Goal: Task Accomplishment & Management: Use online tool/utility

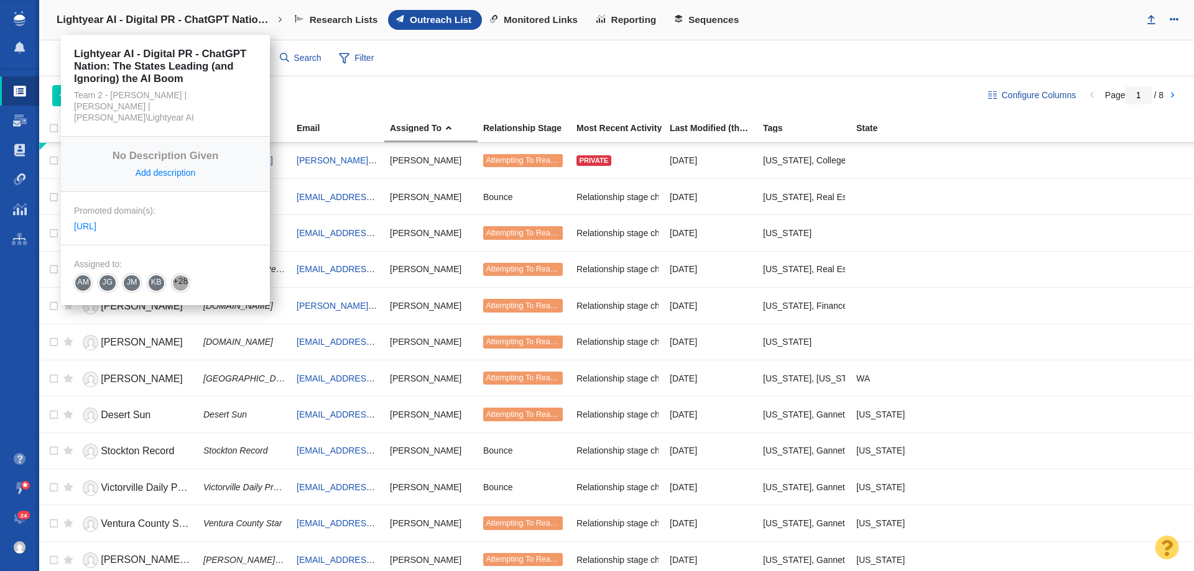
click at [127, 21] on h4 "Lightyear AI - Digital PR - ChatGPT Nation: The States Leading (and Ignoring) t…" at bounding box center [166, 20] width 218 height 12
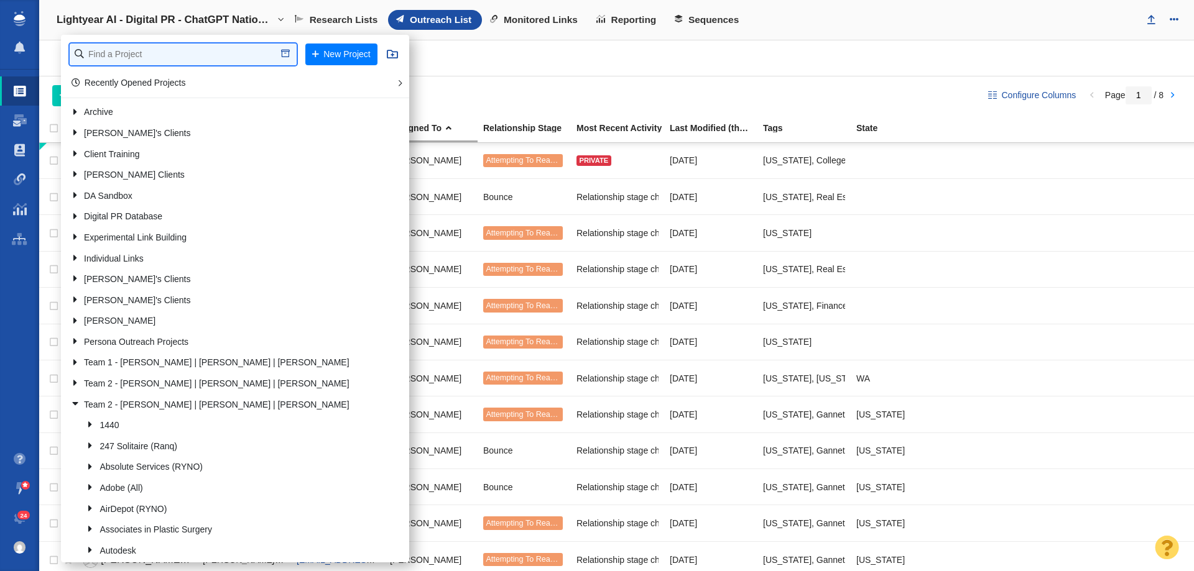
click at [127, 46] on input "text" at bounding box center [183, 55] width 227 height 22
type input "retrosp"
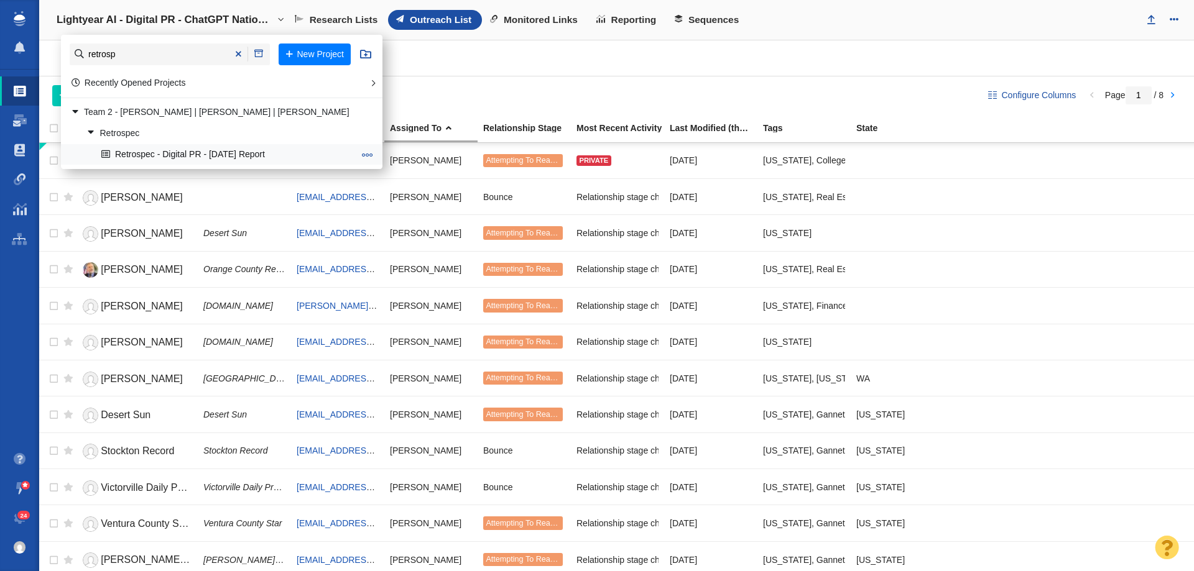
click at [137, 149] on link "Retrospec - Digital PR - Labor Day Report" at bounding box center [227, 154] width 259 height 19
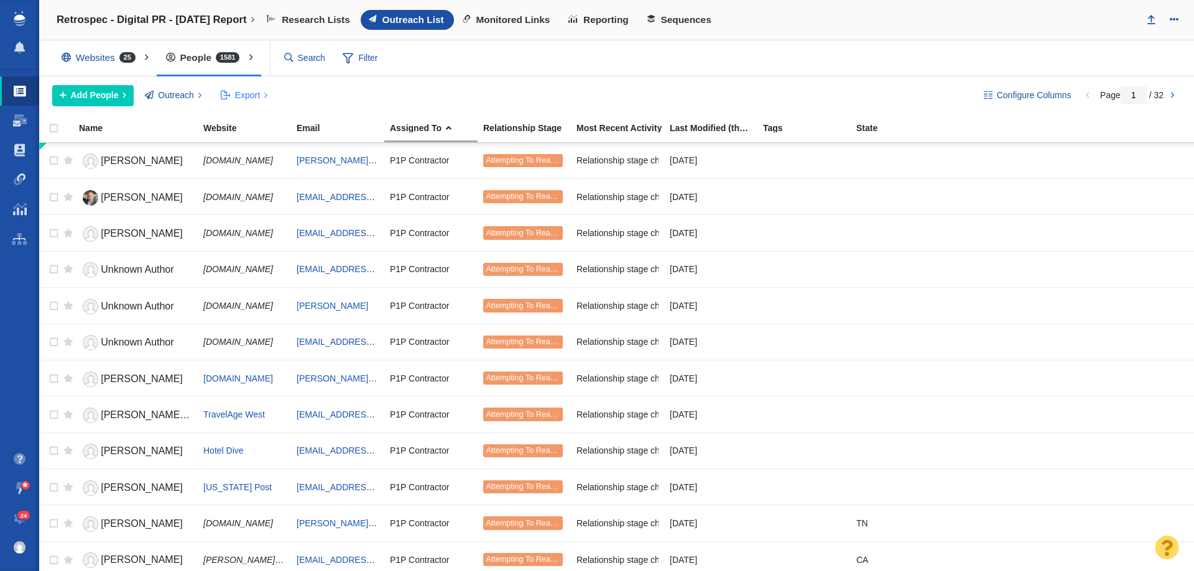
click at [237, 95] on span "Export" at bounding box center [247, 95] width 25 height 13
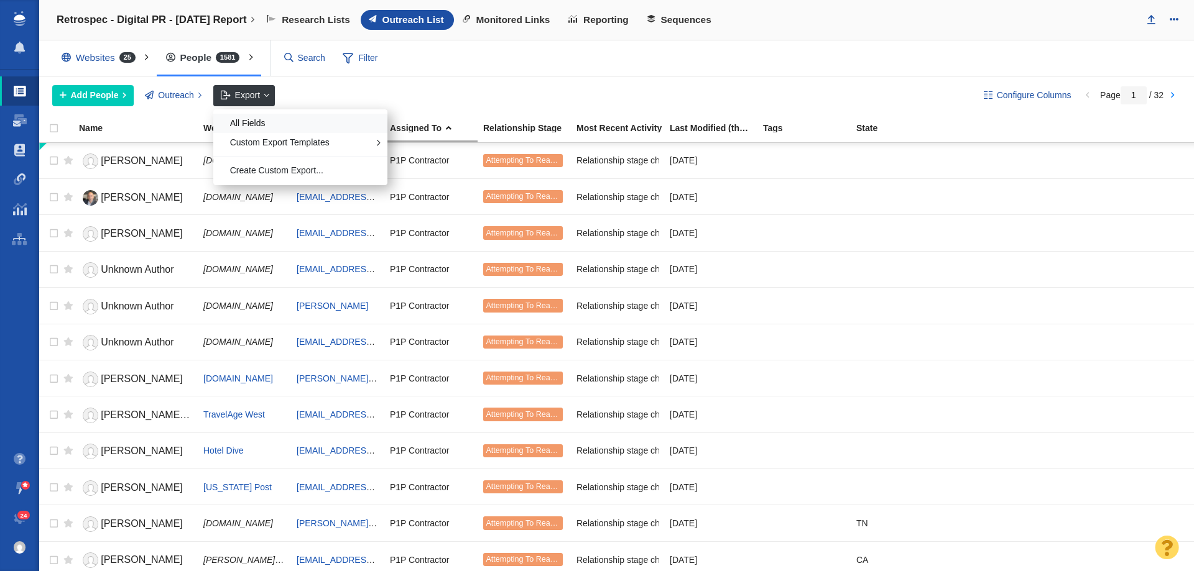
click at [302, 122] on div "All Fields" at bounding box center [300, 123] width 174 height 19
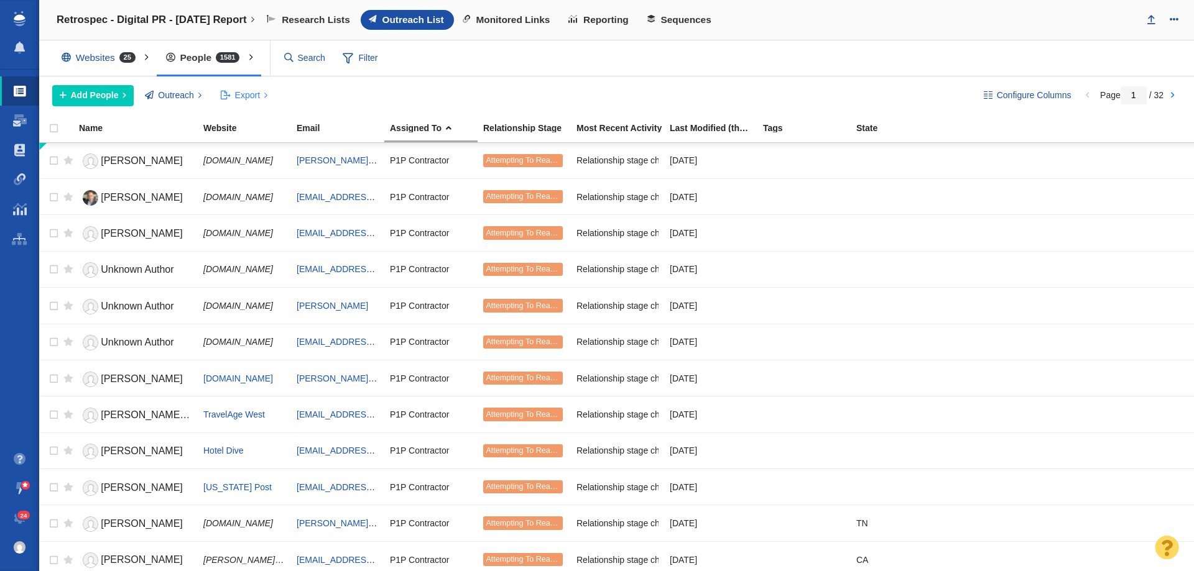
click at [253, 93] on span "Export" at bounding box center [247, 95] width 25 height 13
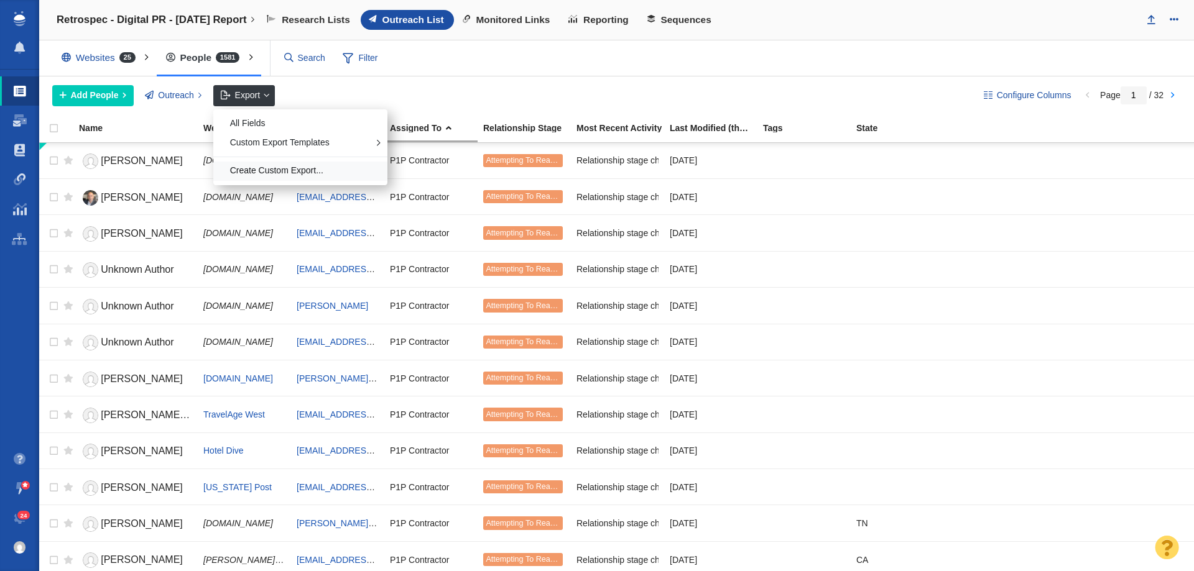
click at [276, 167] on div "Create Custom Export..." at bounding box center [300, 171] width 174 height 19
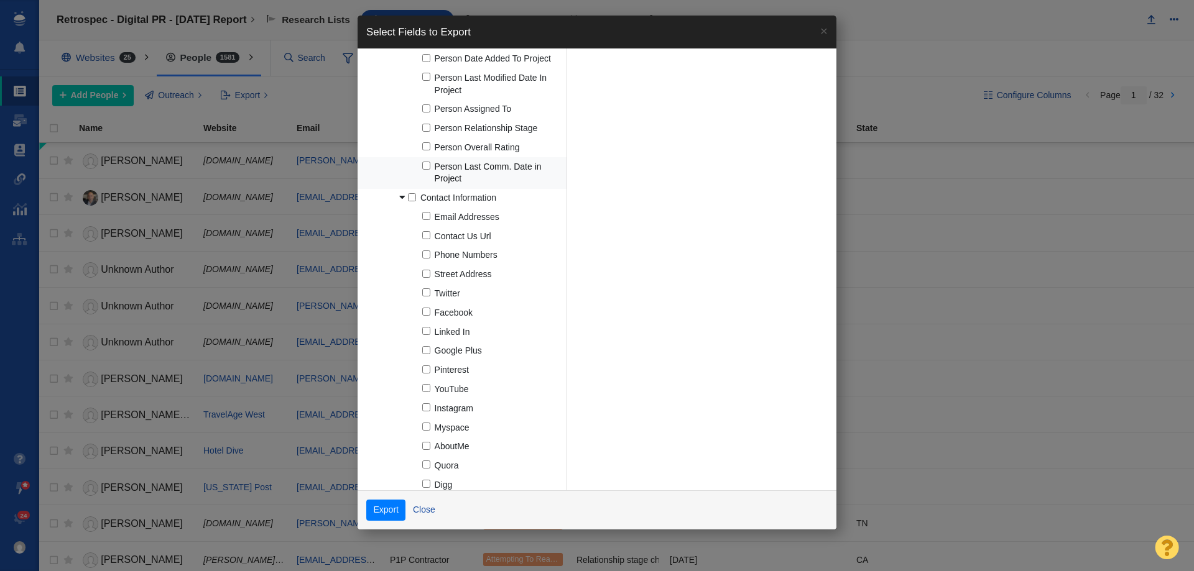
scroll to position [497, 0]
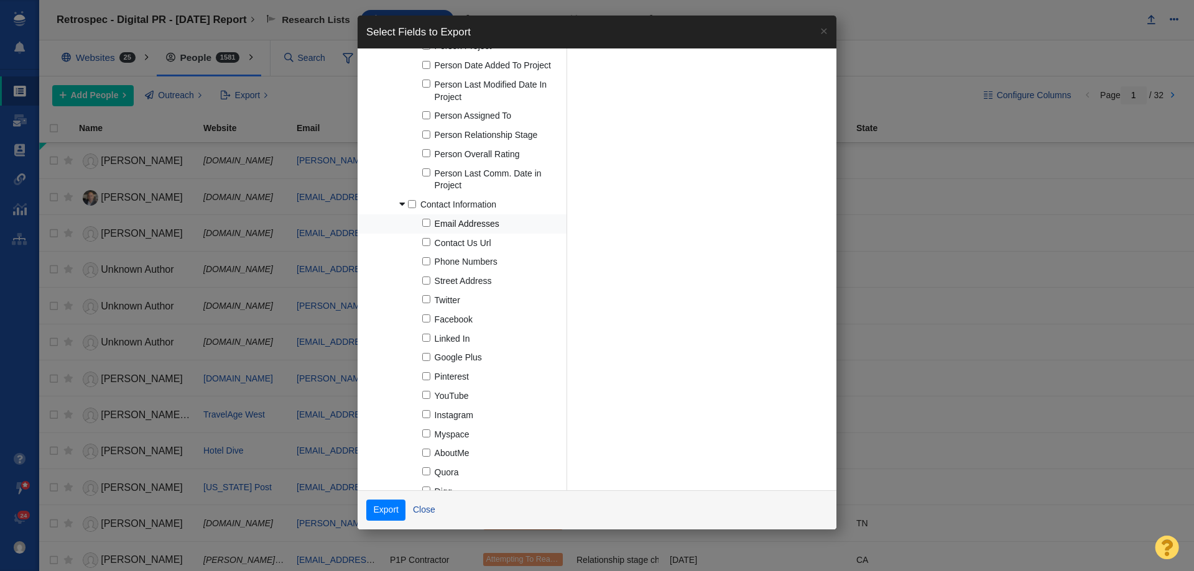
click at [429, 223] on input "Email Addresses" at bounding box center [426, 223] width 8 height 8
checkbox input "true"
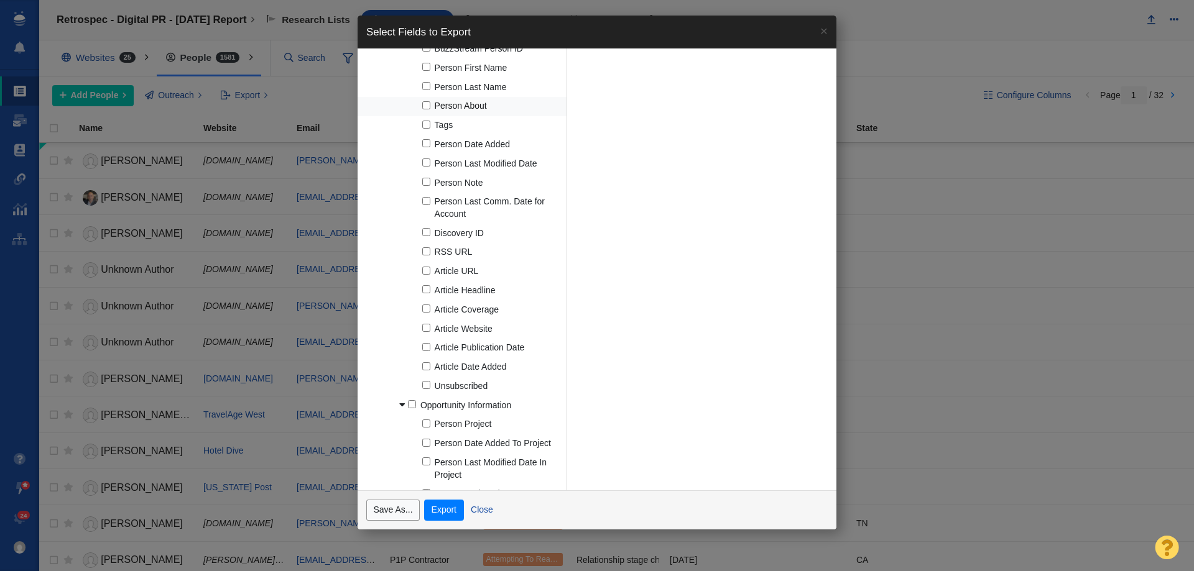
scroll to position [0, 0]
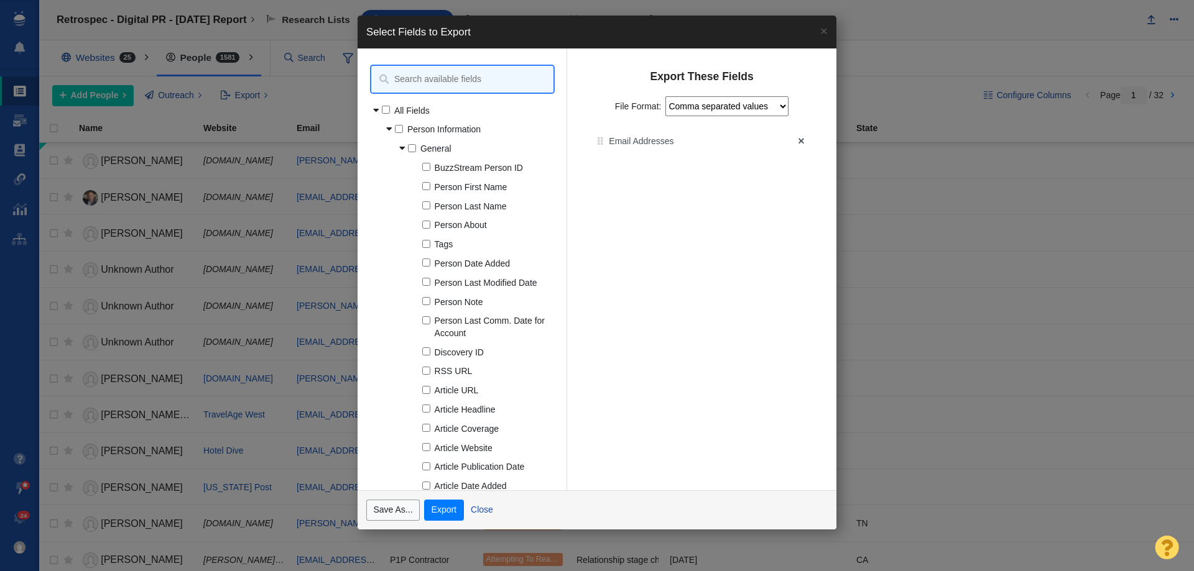
click at [421, 76] on input at bounding box center [462, 79] width 182 height 27
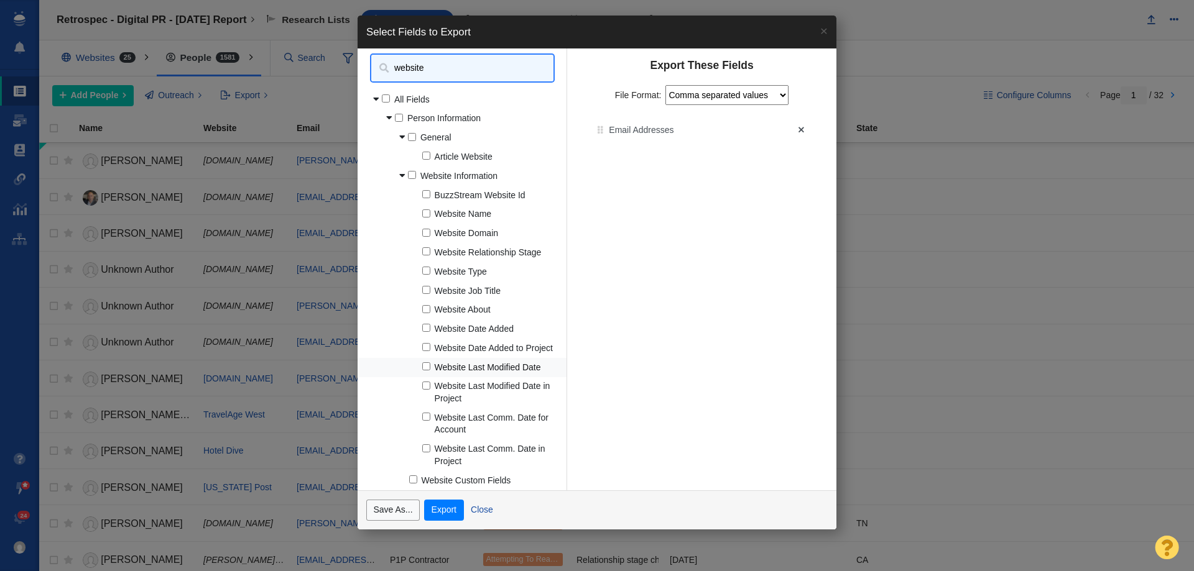
scroll to position [23, 0]
type input "website"
click at [425, 210] on input "Website Name" at bounding box center [426, 214] width 8 height 8
checkbox input "true"
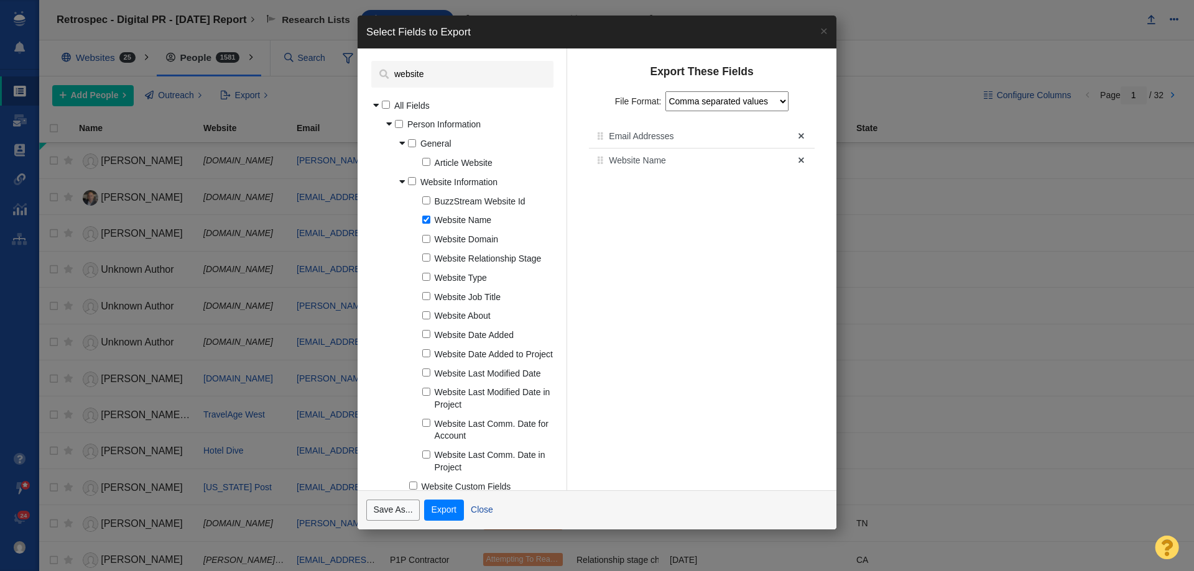
scroll to position [0, 0]
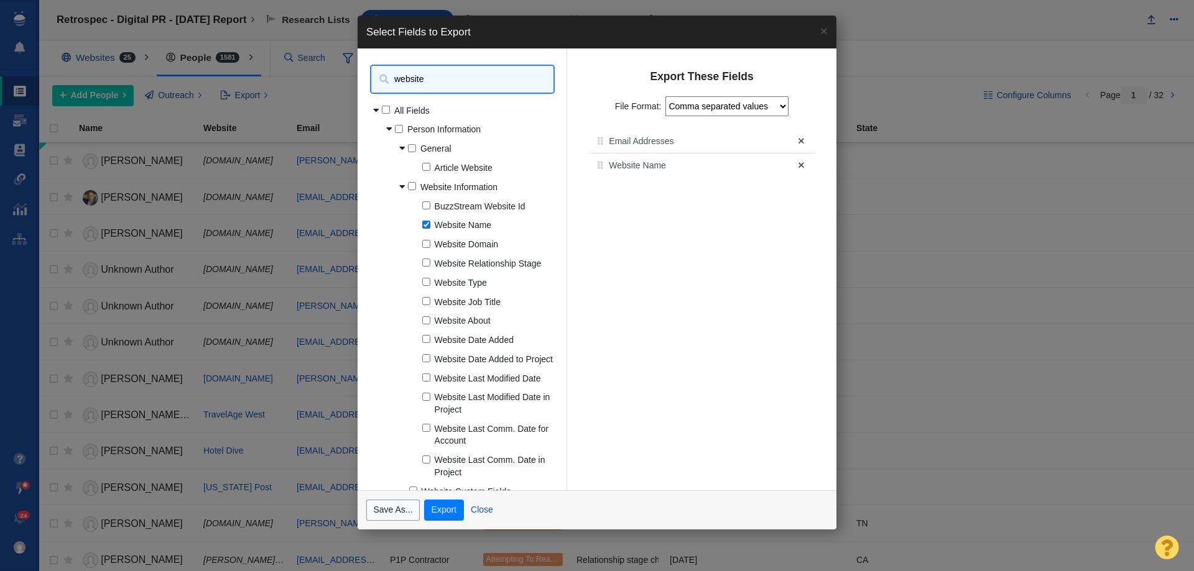
click at [483, 81] on input "website" at bounding box center [462, 79] width 182 height 27
type input "w"
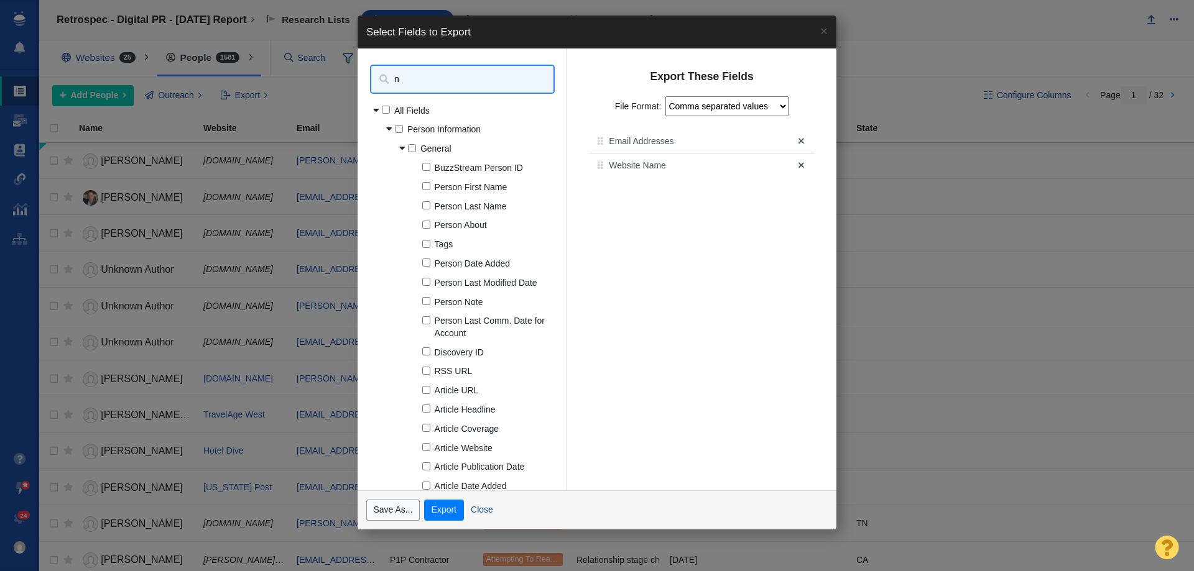
type input "na"
checkbox input "true"
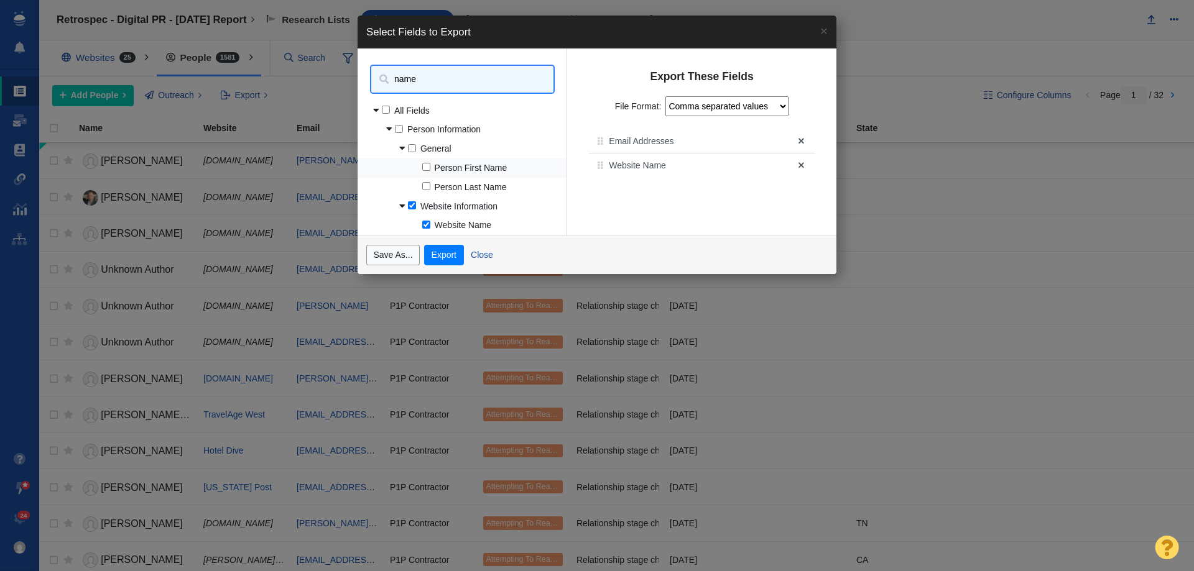
type input "name"
click at [428, 165] on input "Person First Name" at bounding box center [426, 167] width 8 height 8
checkbox input "true"
click at [426, 187] on input "Person Last Name" at bounding box center [426, 186] width 8 height 8
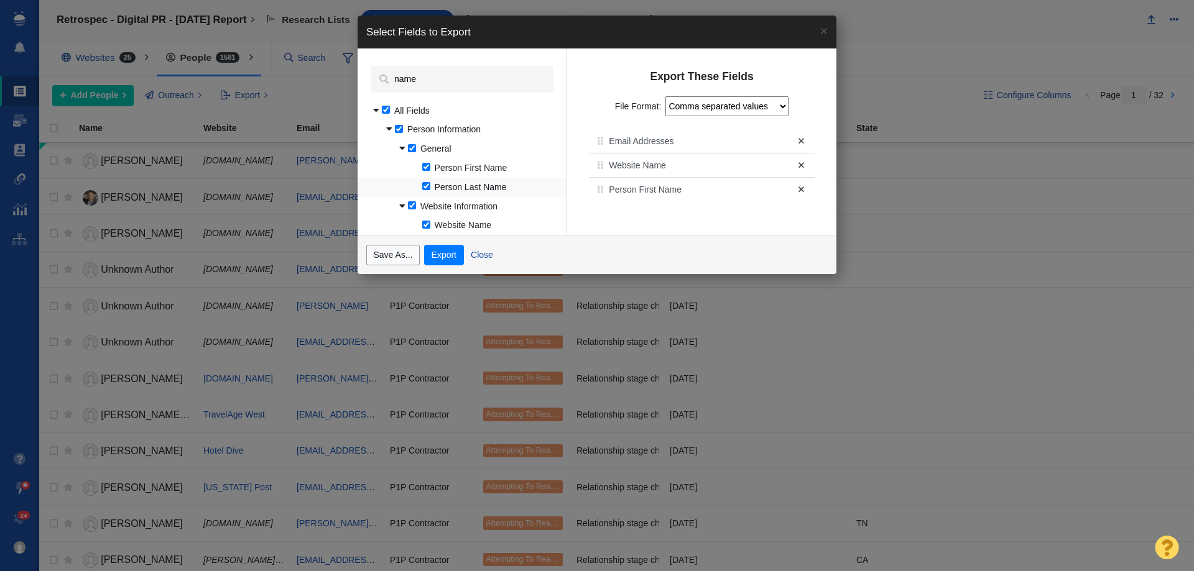
checkbox input "true"
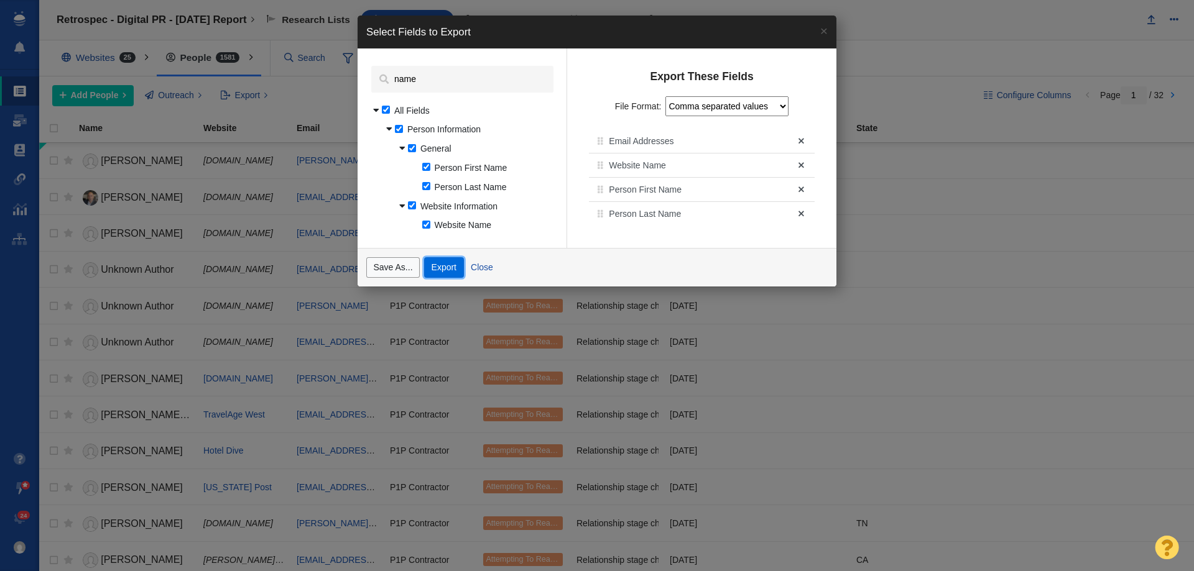
click at [445, 265] on button "Export" at bounding box center [443, 267] width 39 height 21
click at [461, 262] on button "Export" at bounding box center [443, 267] width 39 height 21
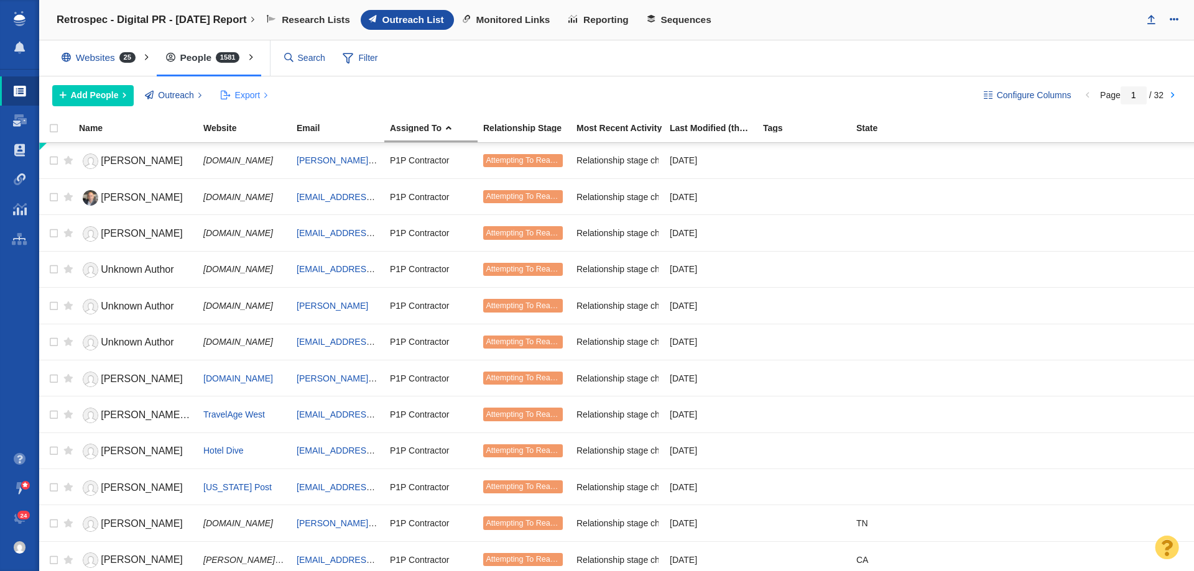
click at [255, 87] on button "Export" at bounding box center [244, 95] width 62 height 21
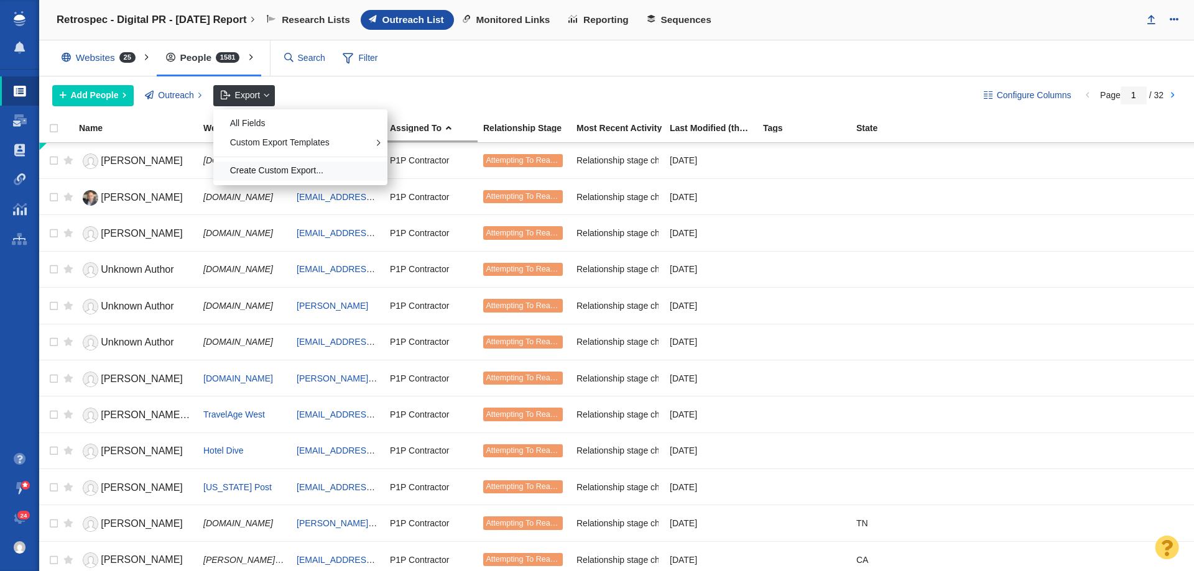
click at [289, 172] on div "Create Custom Export..." at bounding box center [300, 171] width 174 height 19
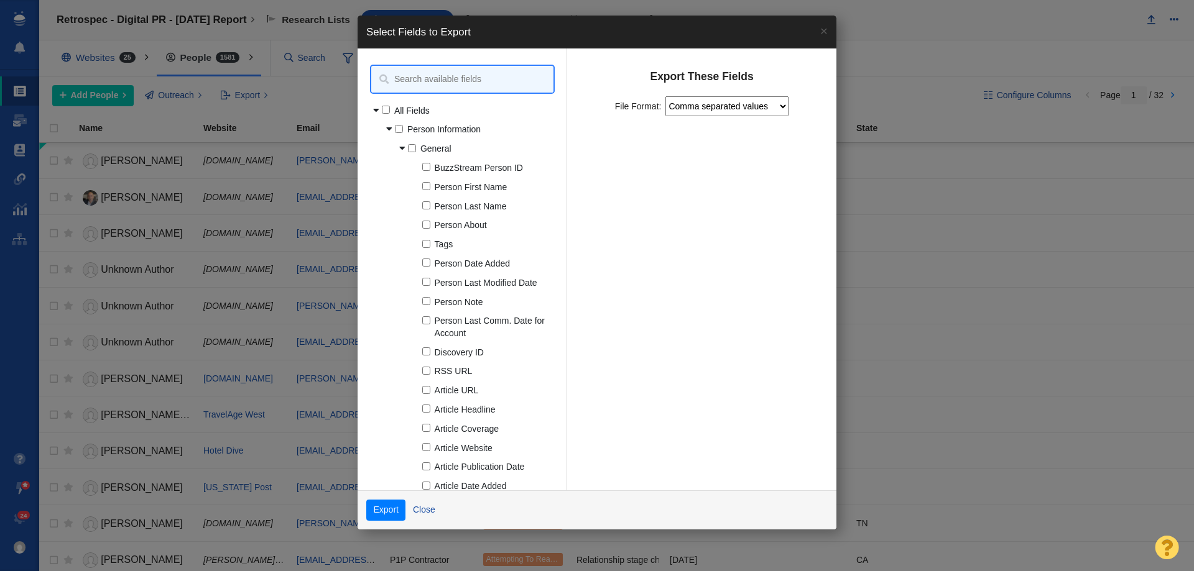
click at [395, 76] on input at bounding box center [462, 79] width 182 height 27
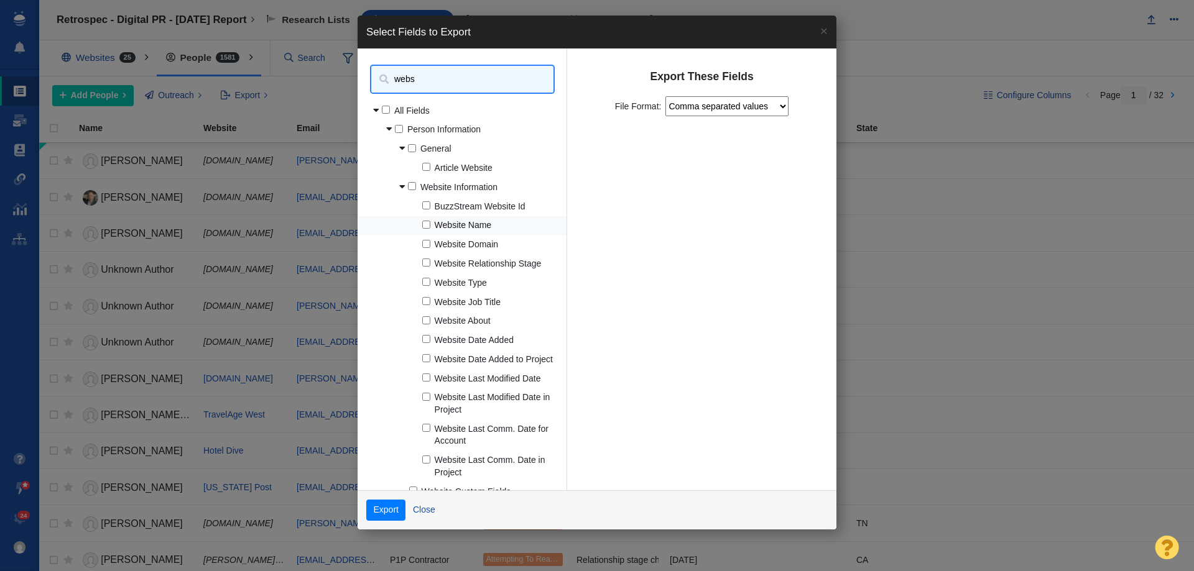
type input "webs"
click at [423, 221] on input "Website Name" at bounding box center [426, 225] width 8 height 8
checkbox input "true"
drag, startPoint x: 427, startPoint y: 81, endPoint x: 363, endPoint y: 73, distance: 64.5
click at [363, 73] on div "webs" at bounding box center [461, 74] width 209 height 53
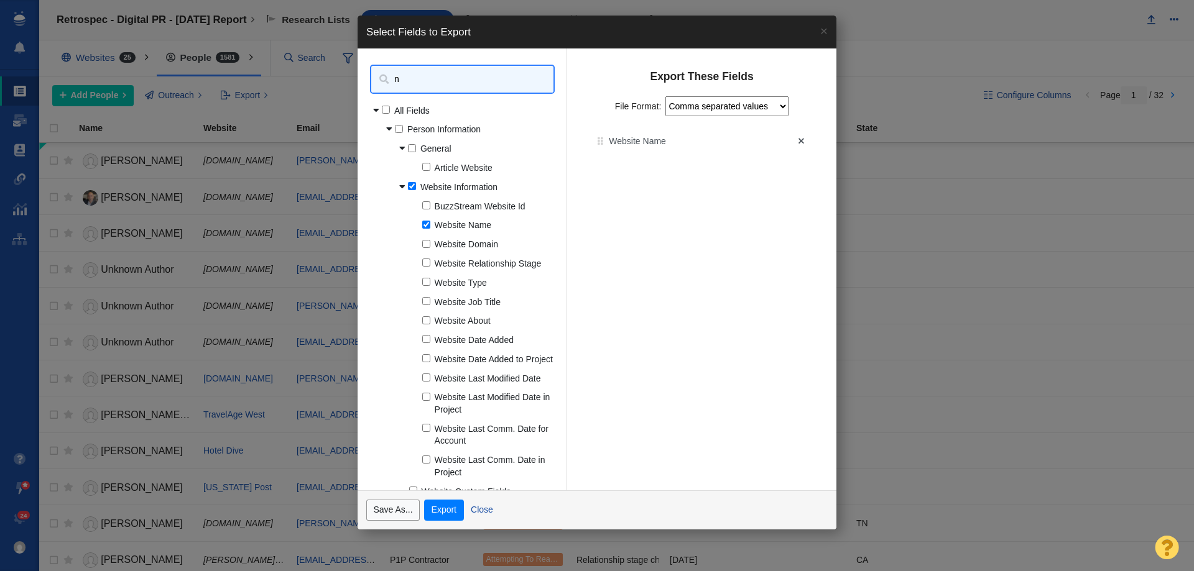
type input "na"
checkbox input "true"
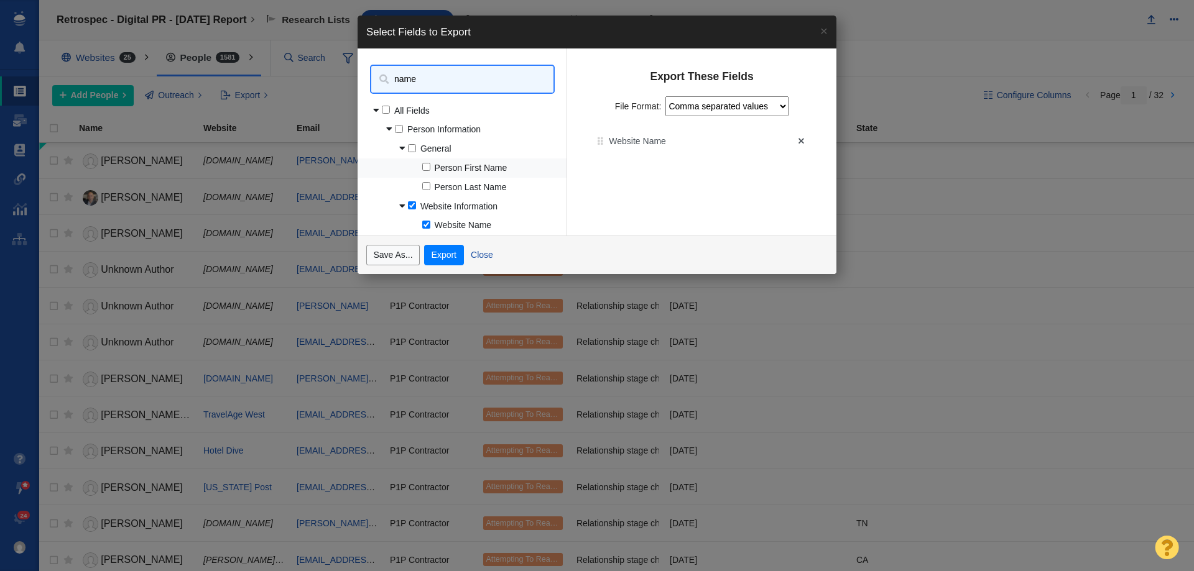
type input "name"
click at [427, 170] on input "Person First Name" at bounding box center [426, 167] width 8 height 8
checkbox input "true"
click at [425, 187] on input "Person Last Name" at bounding box center [426, 186] width 8 height 8
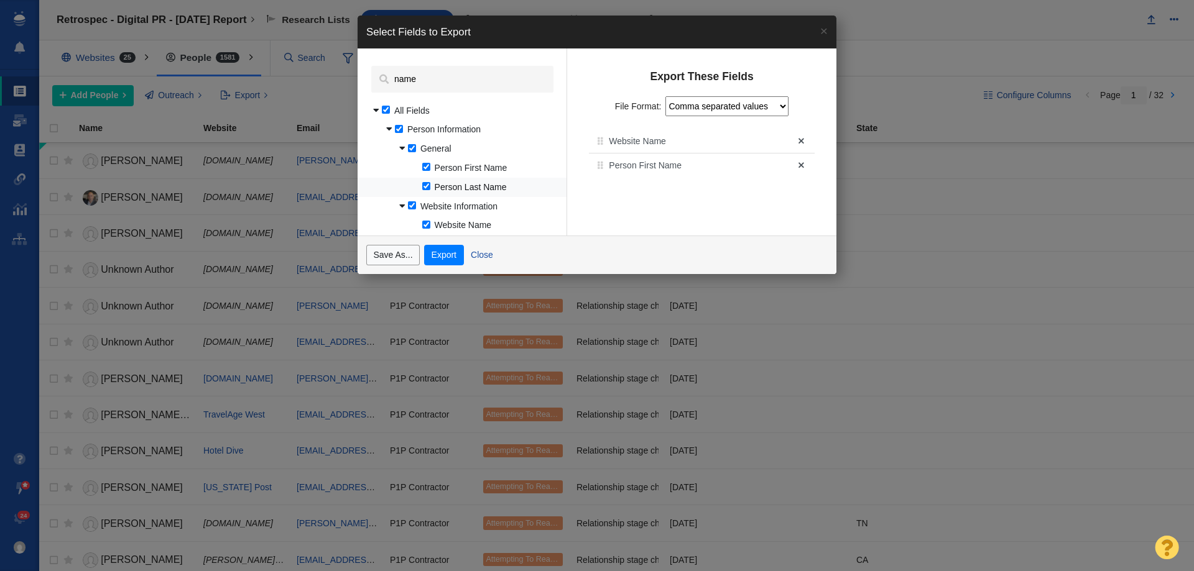
checkbox input "true"
drag, startPoint x: 433, startPoint y: 85, endPoint x: 366, endPoint y: 91, distance: 67.4
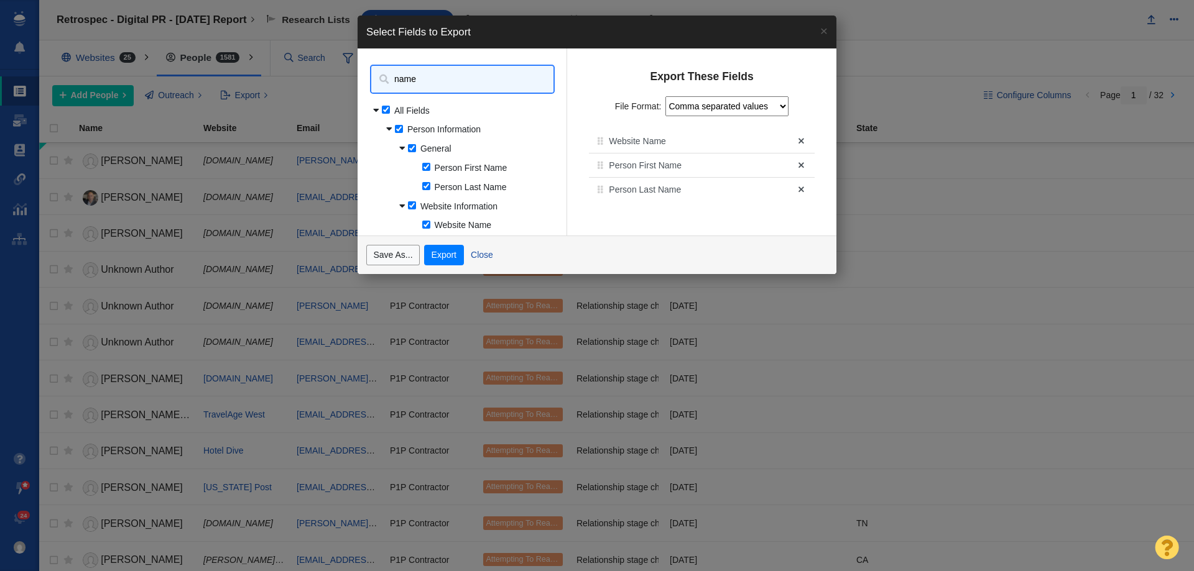
click at [366, 91] on div "name" at bounding box center [461, 74] width 209 height 53
type input "e"
checkbox input "false"
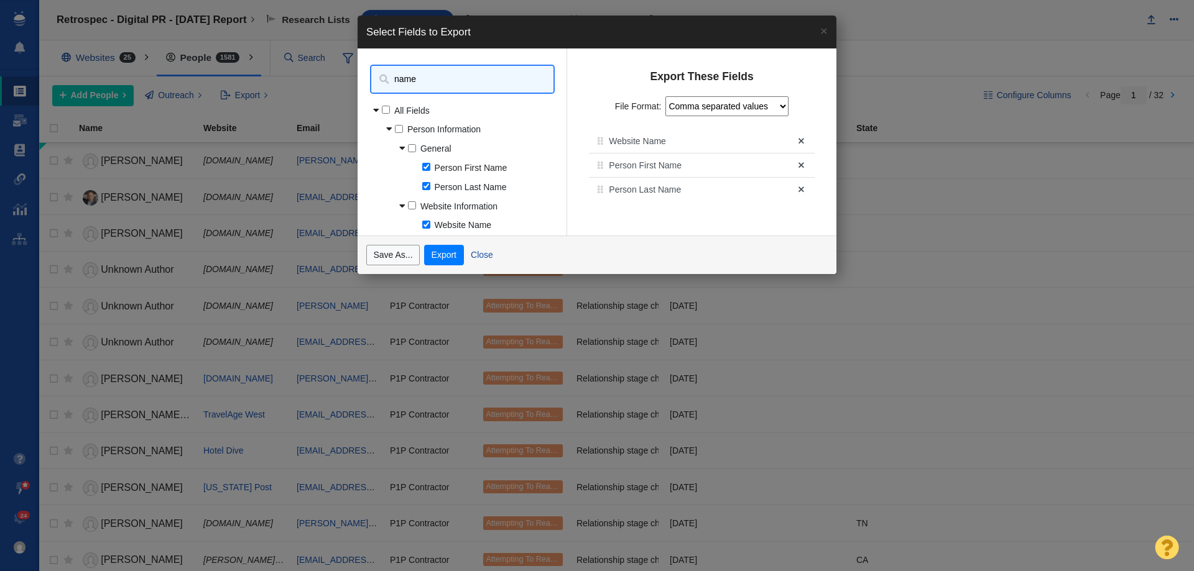
checkbox input "false"
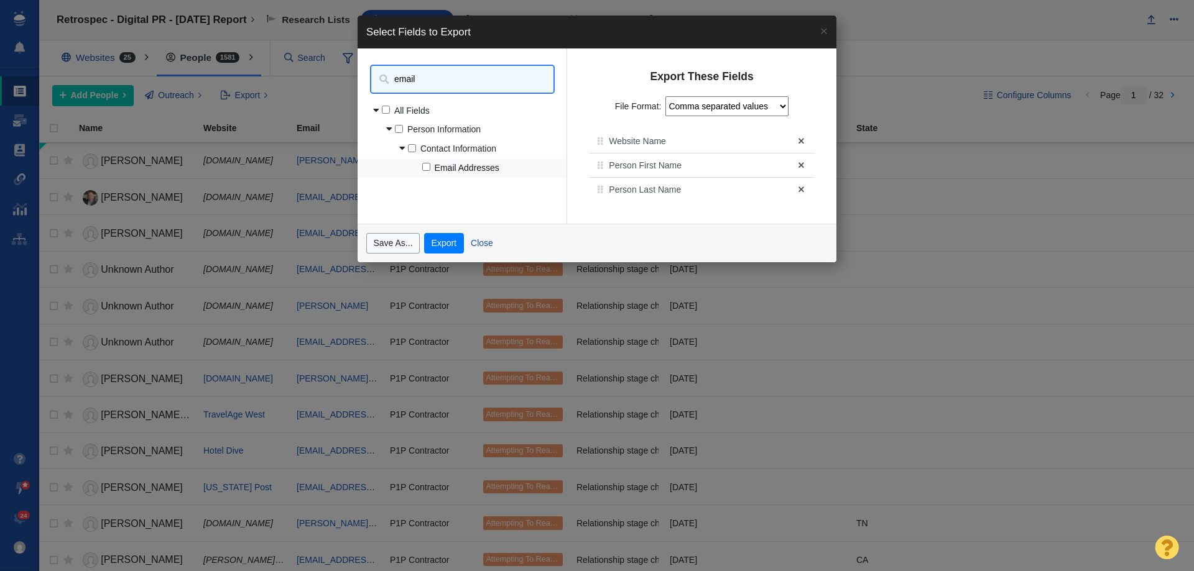
type input "email"
click at [438, 162] on div "Email Addresses" at bounding box center [461, 168] width 209 height 19
click at [430, 165] on label "Email Addresses" at bounding box center [490, 168] width 137 height 12
click at [430, 165] on input "Email Addresses" at bounding box center [426, 167] width 8 height 8
checkbox input "true"
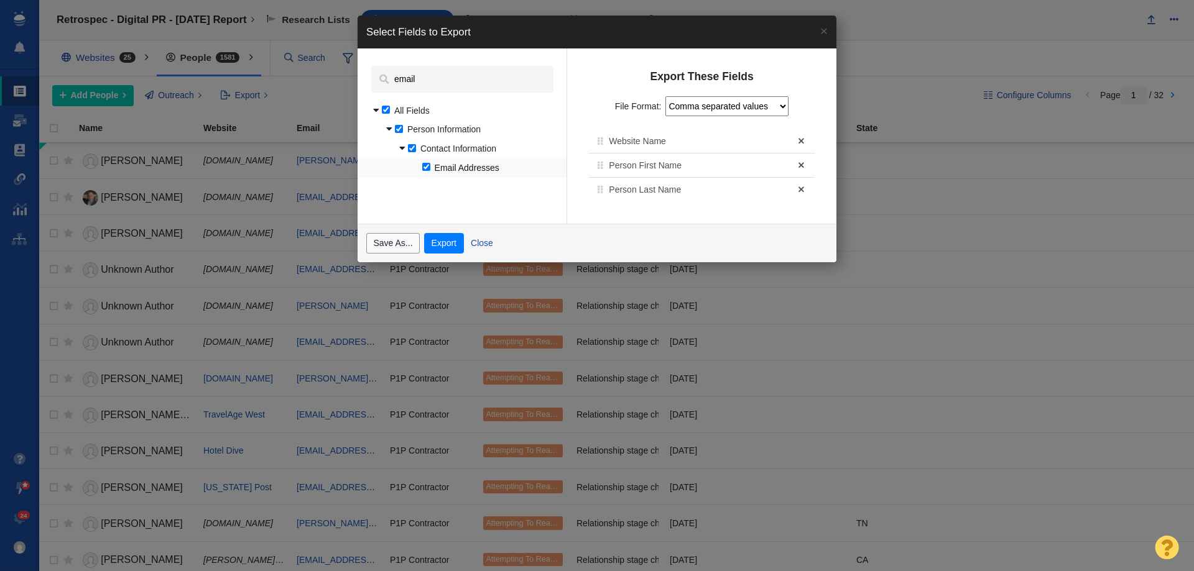
checkbox input "true"
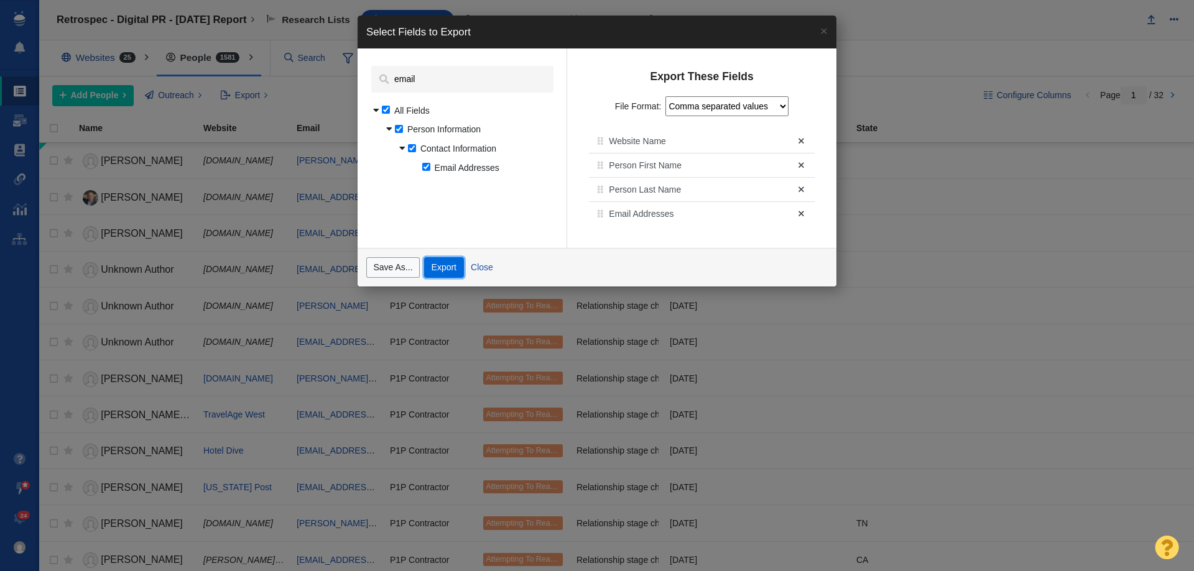
click at [446, 264] on button "Export" at bounding box center [443, 267] width 39 height 21
click at [829, 29] on button "×" at bounding box center [823, 31] width 25 height 30
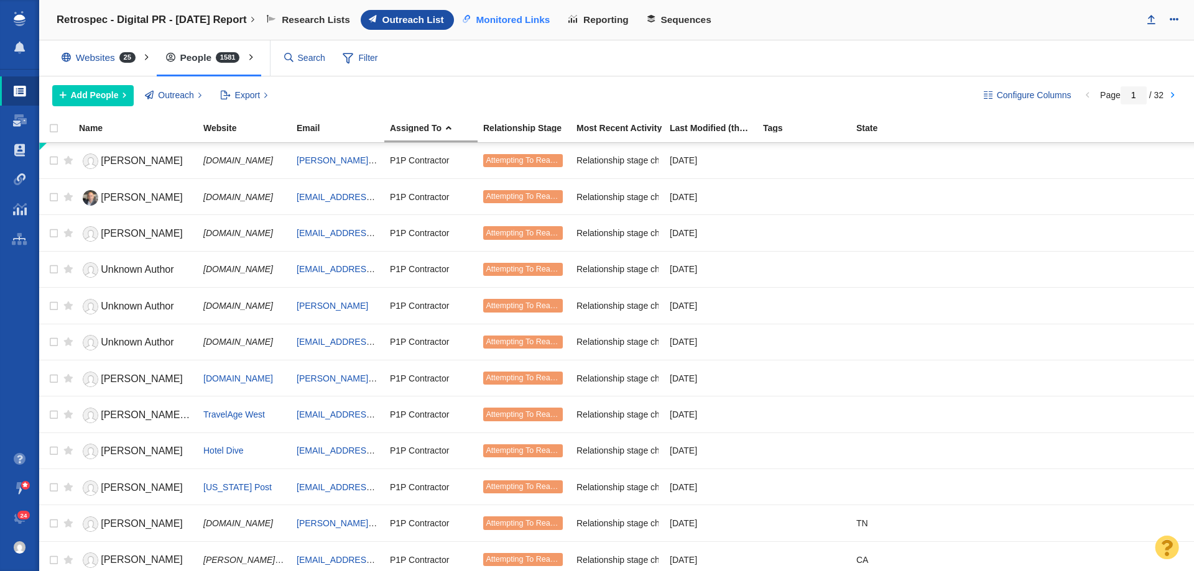
click at [512, 13] on link "Monitored Links" at bounding box center [507, 20] width 106 height 20
click at [18, 175] on span at bounding box center [20, 179] width 12 height 12
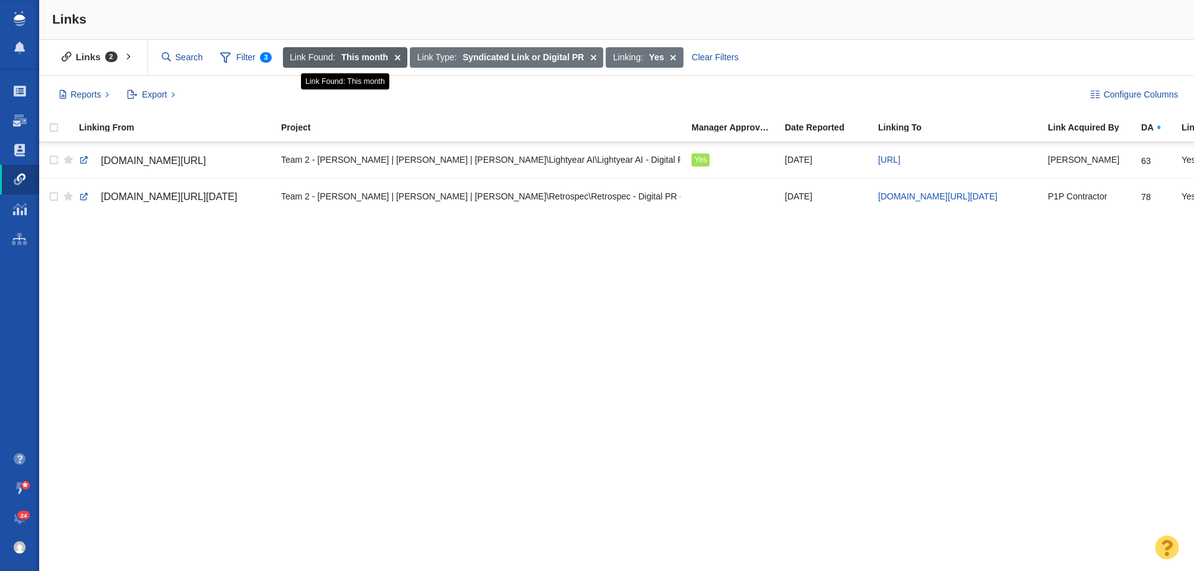
click at [400, 55] on span at bounding box center [396, 57] width 19 height 21
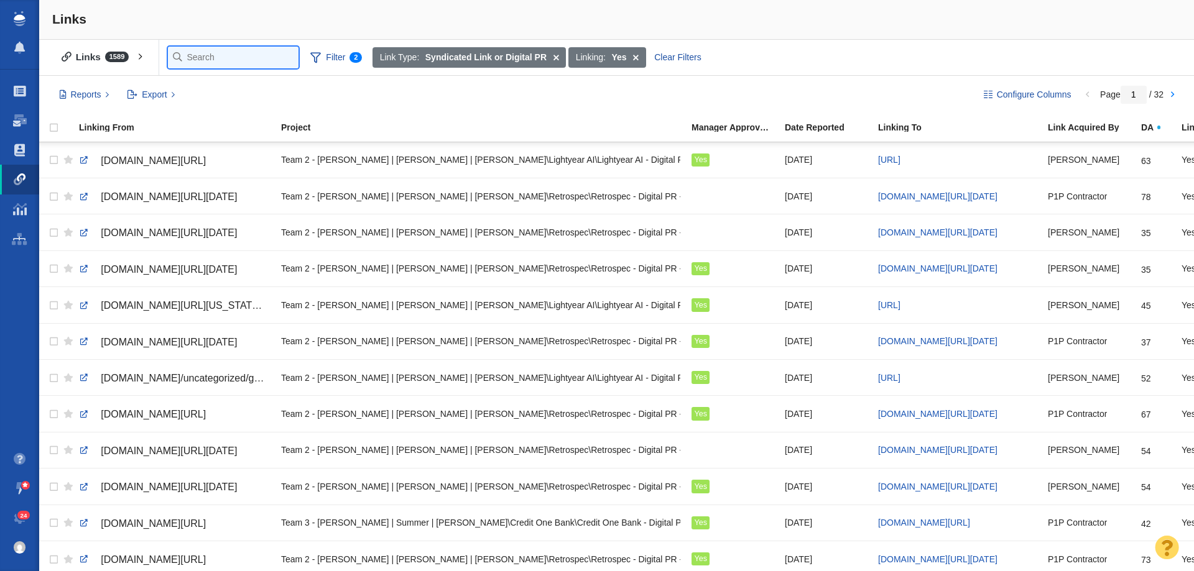
click at [190, 56] on input "text" at bounding box center [233, 58] width 131 height 22
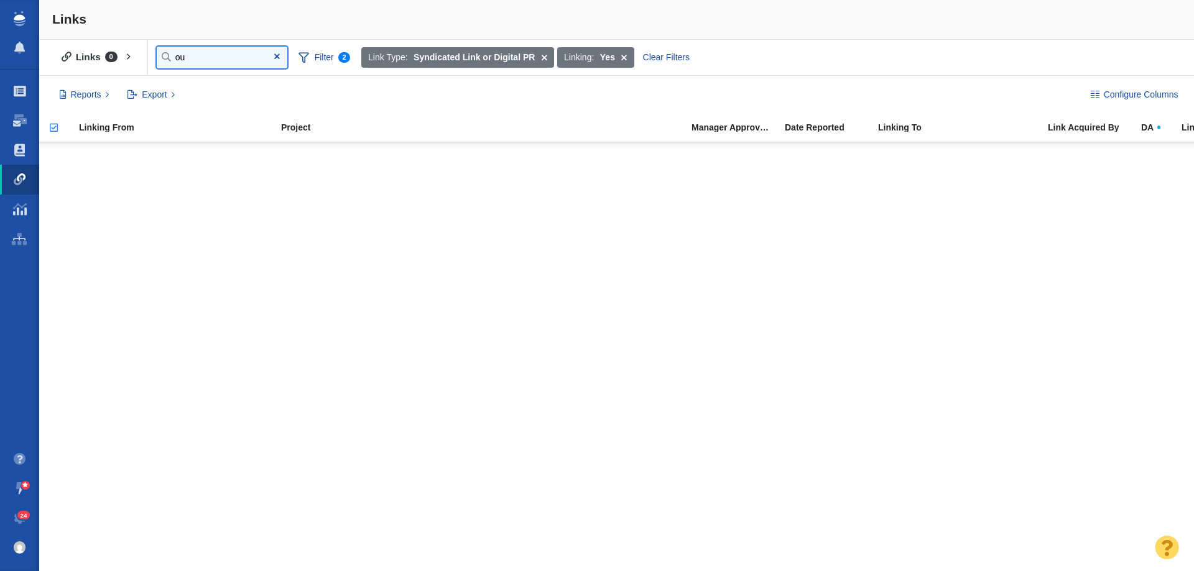
type input "o"
type input "natu"
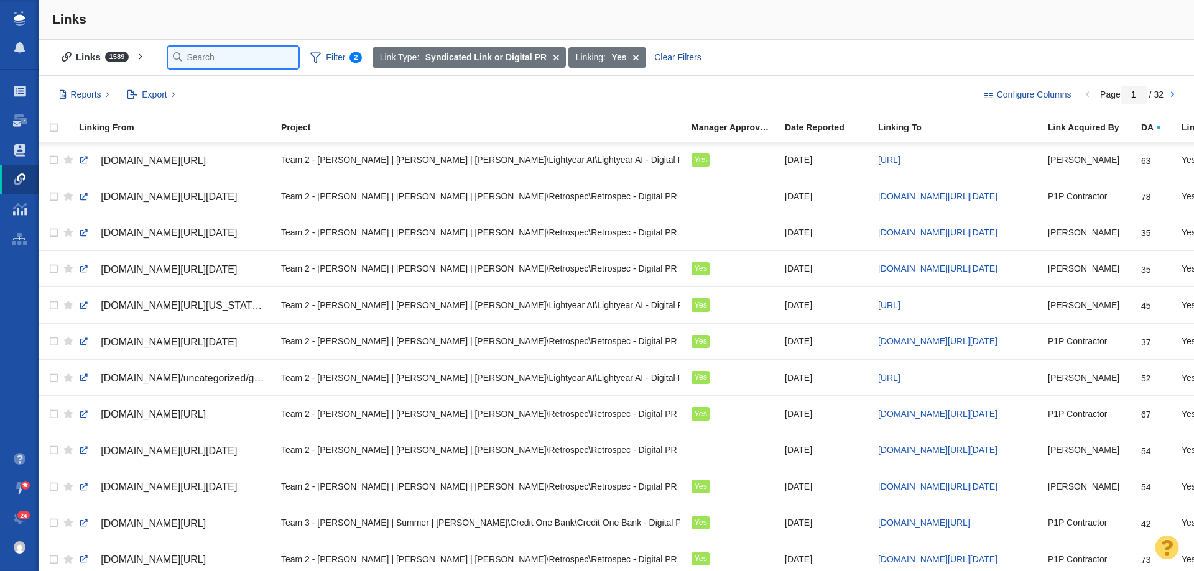
click at [203, 51] on input "text" at bounding box center [233, 58] width 131 height 22
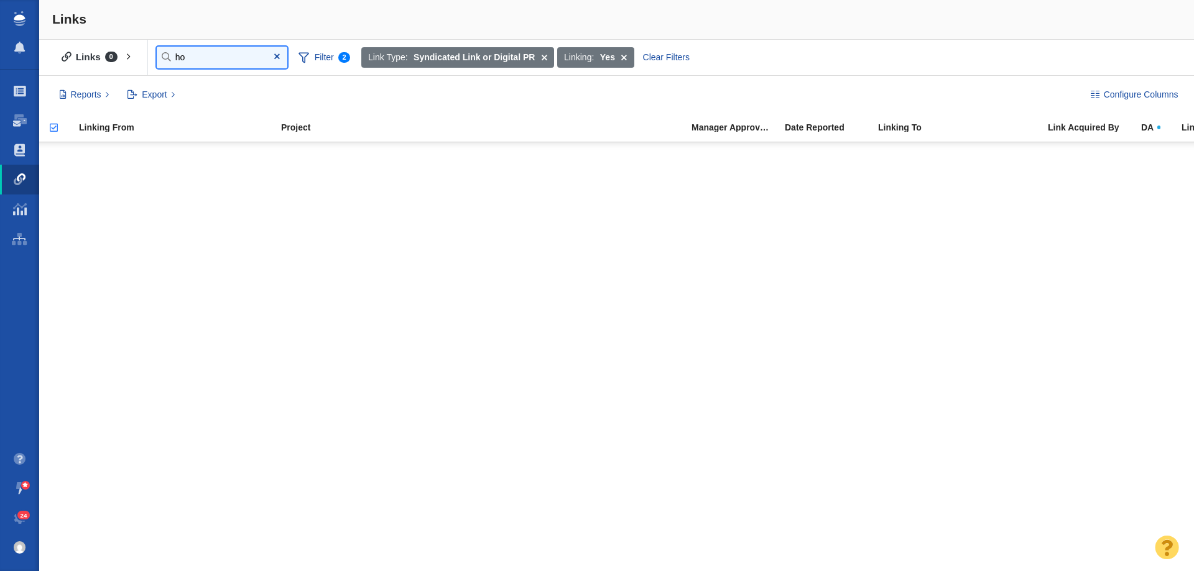
type input "h"
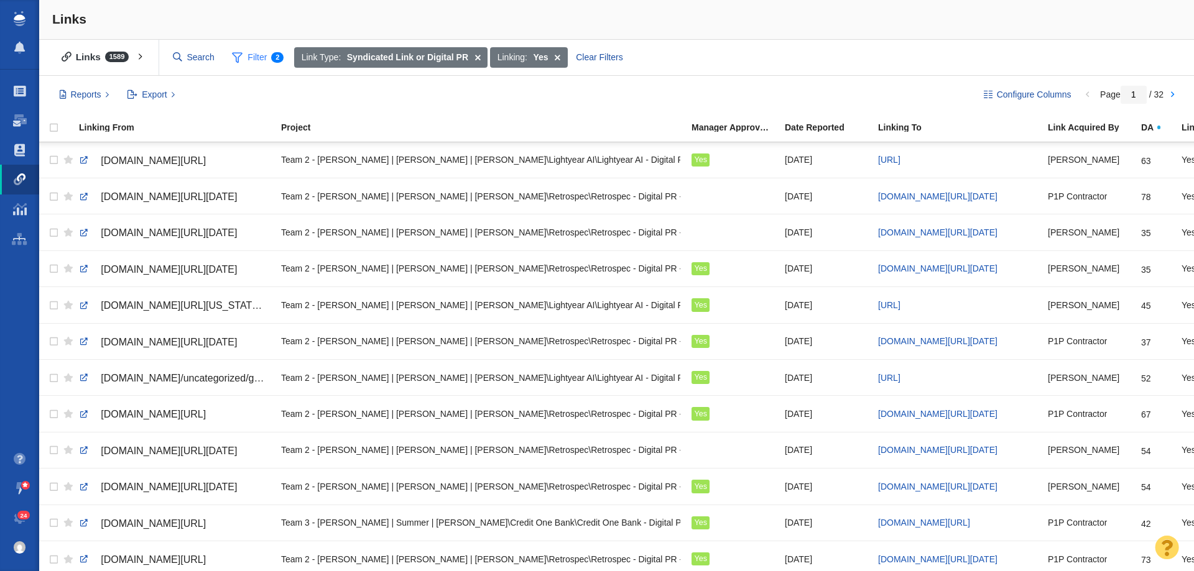
click at [325, 62] on div "Links 1589 All Links Assigned To Me Recently Viewed Starred Reported current mo…" at bounding box center [616, 58] width 1154 height 36
click at [256, 58] on span "Filter 2" at bounding box center [257, 58] width 66 height 24
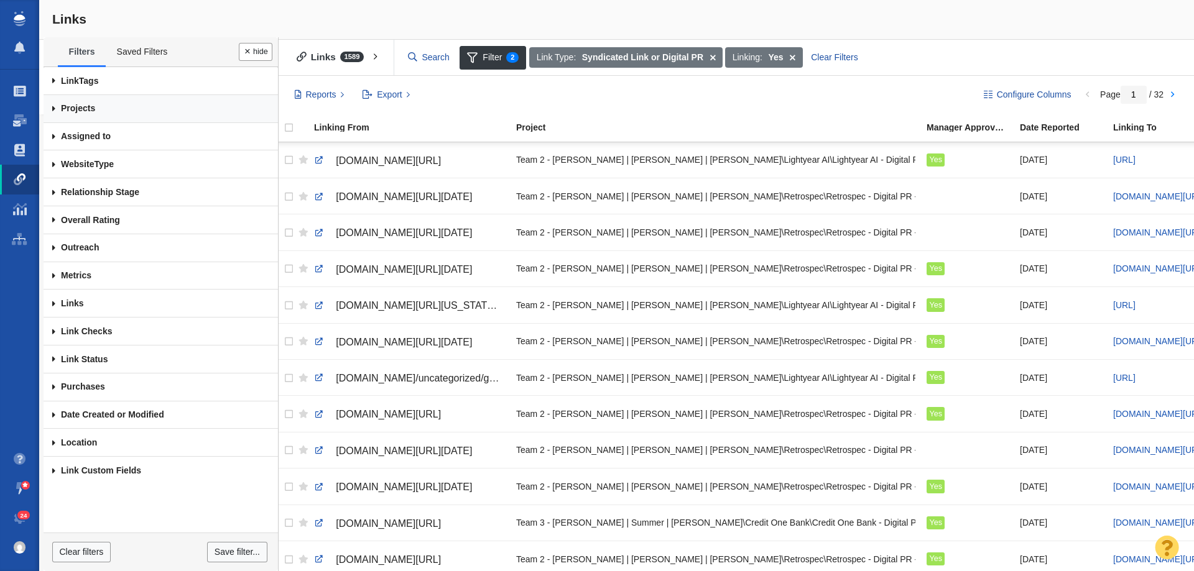
click at [129, 103] on link "Projects" at bounding box center [161, 109] width 234 height 28
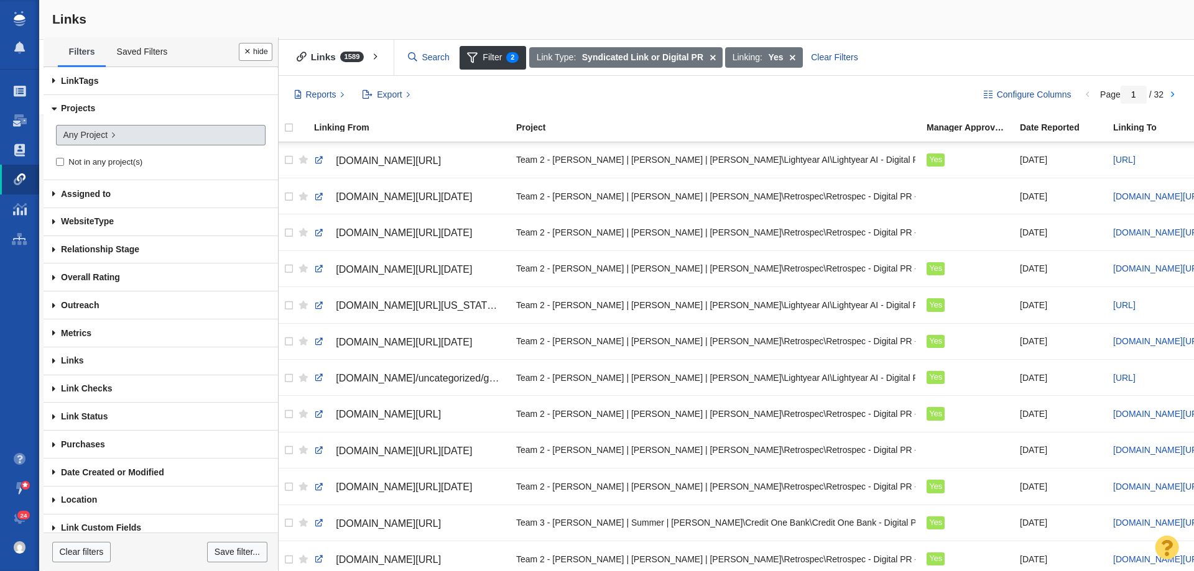
click at [140, 133] on link "Any Project" at bounding box center [161, 135] width 210 height 21
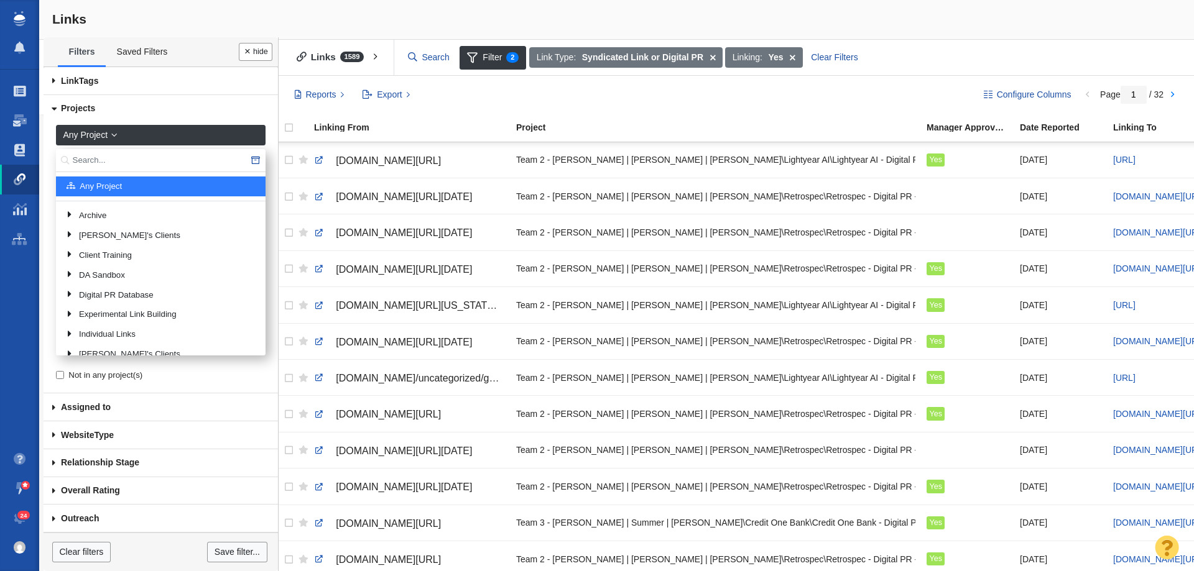
click at [130, 154] on input "text" at bounding box center [161, 160] width 210 height 23
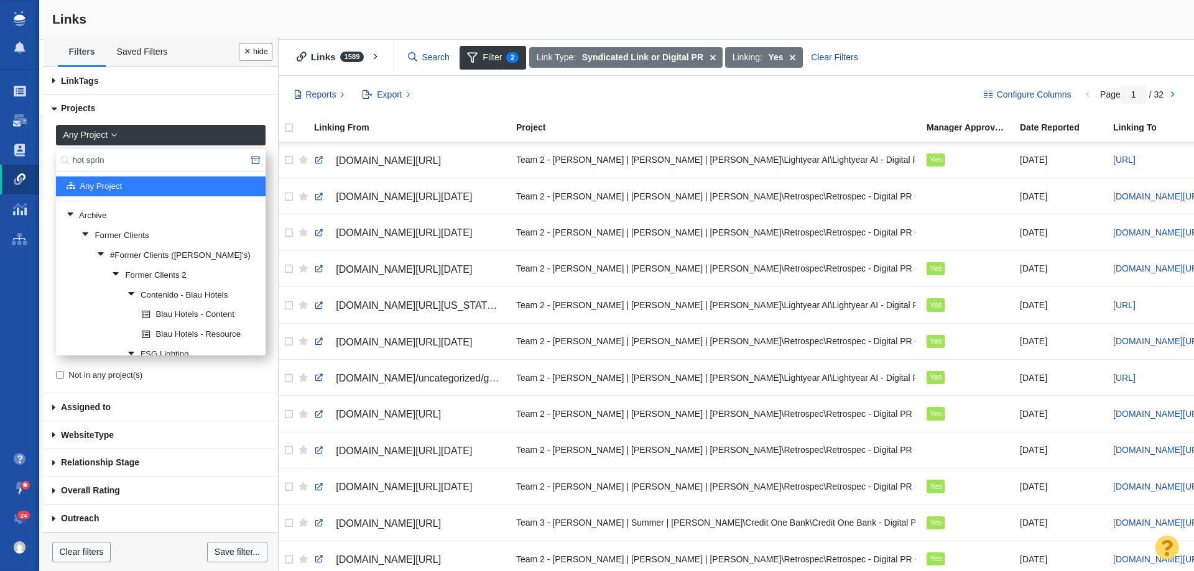
type input "hot sprin"
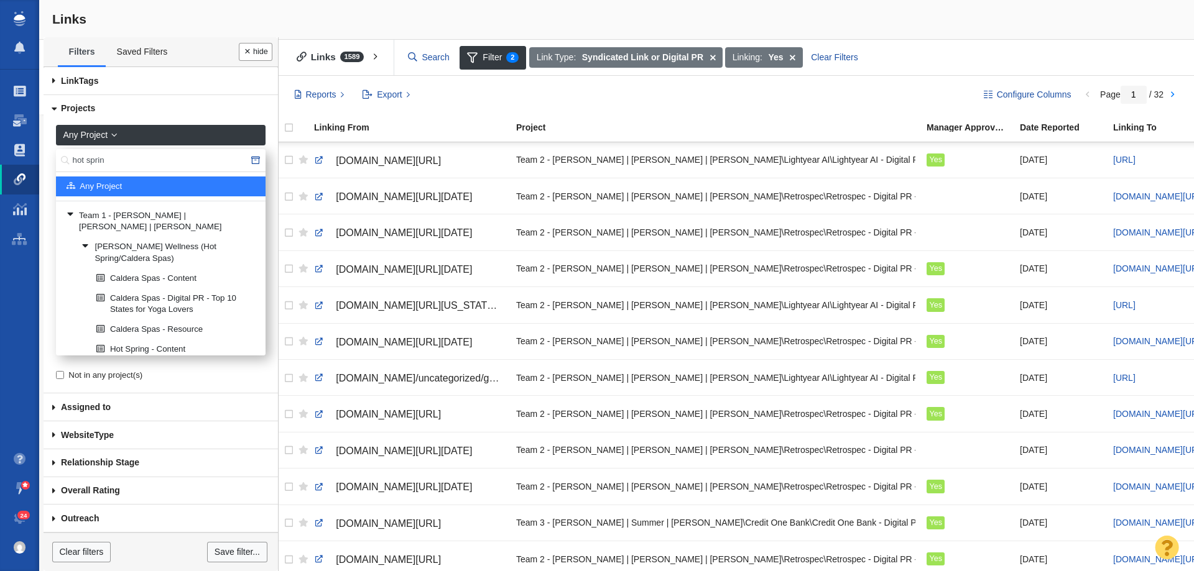
scroll to position [59, 0]
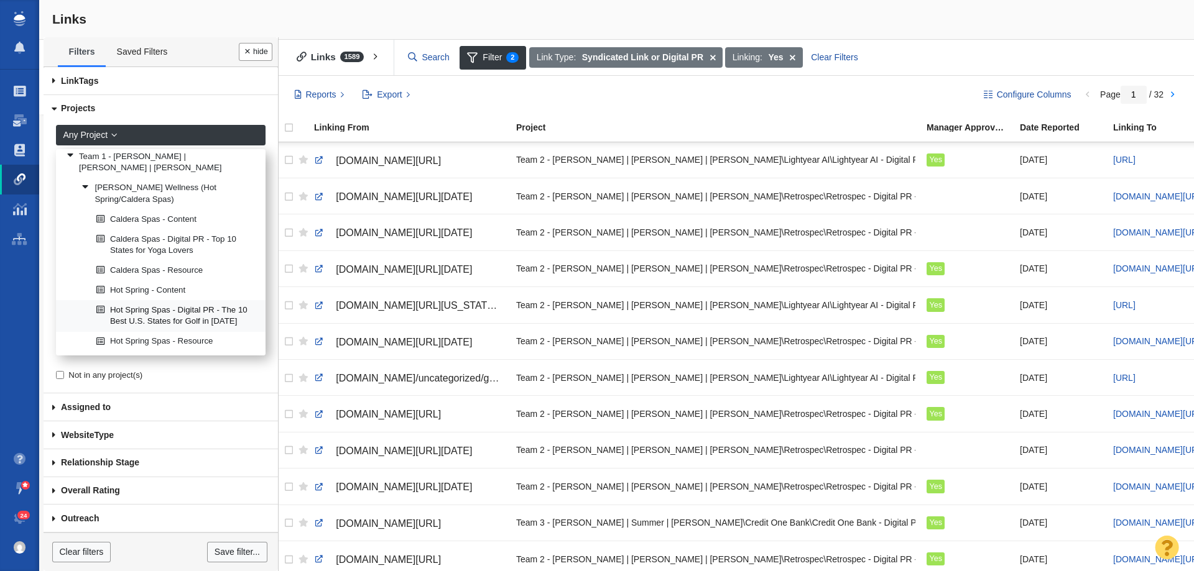
click at [173, 313] on link "Hot Spring Spas - Digital PR - The 10 Best U.S. States for Golf in [DATE]" at bounding box center [175, 316] width 165 height 30
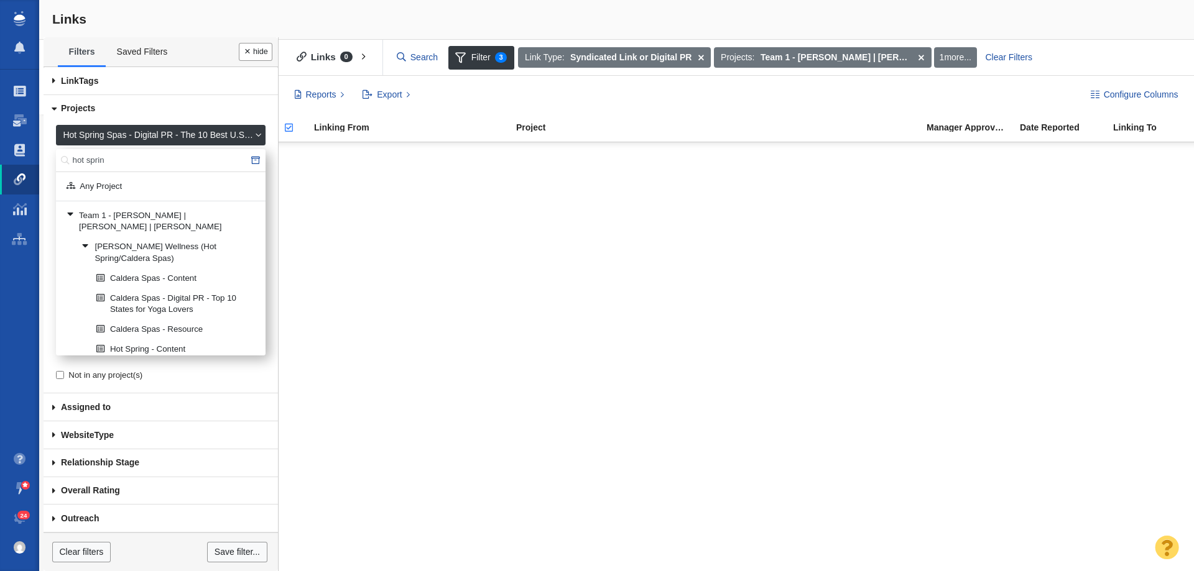
scroll to position [34, 0]
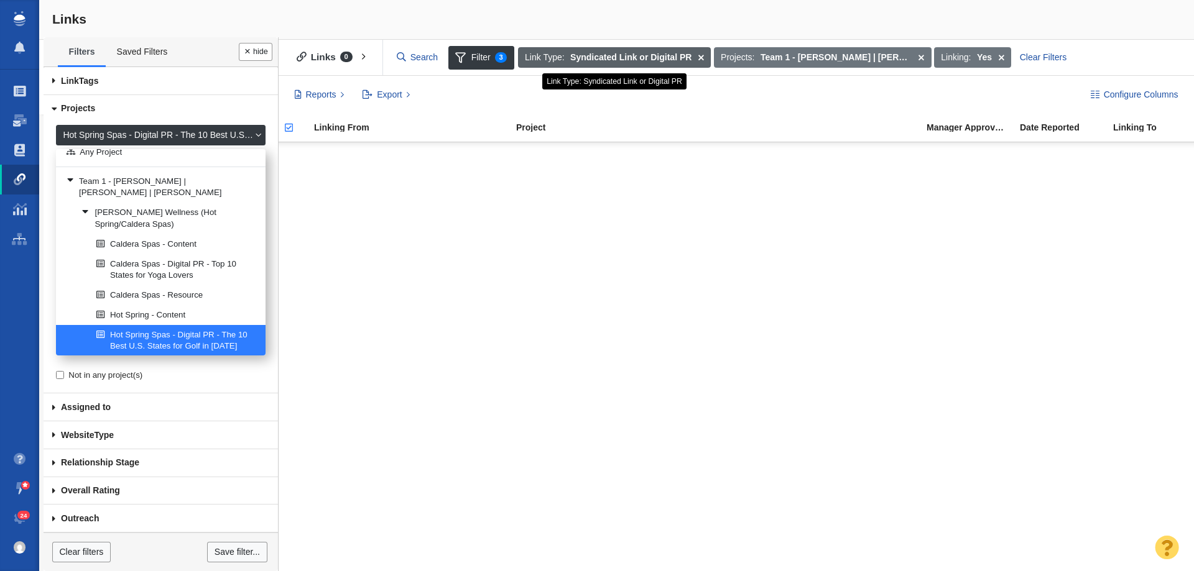
click at [703, 59] on span at bounding box center [700, 57] width 19 height 21
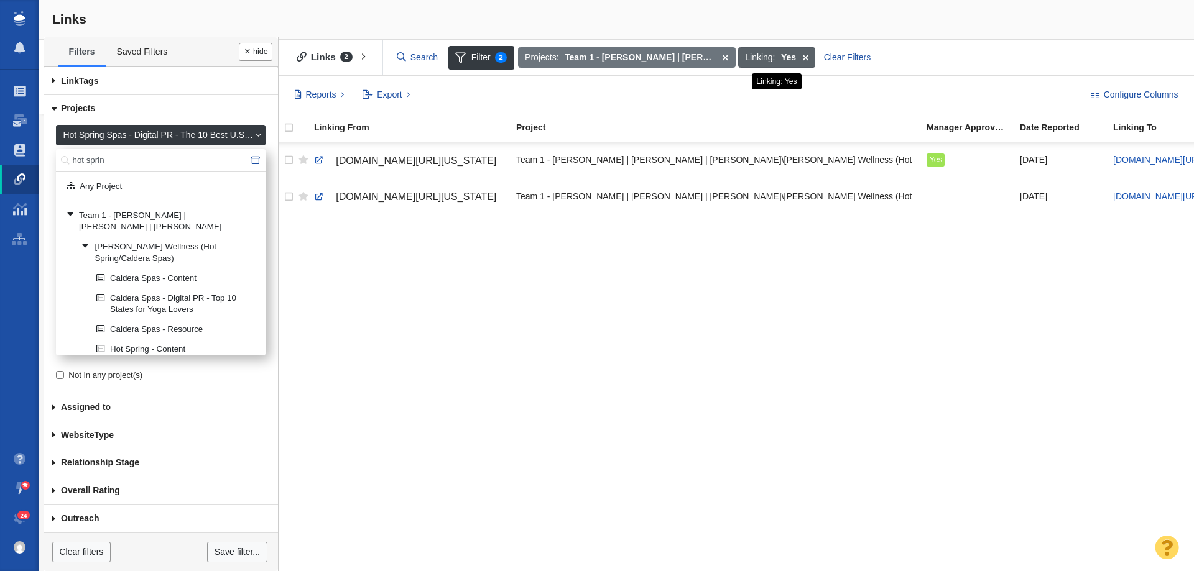
click at [809, 57] on span at bounding box center [804, 57] width 19 height 21
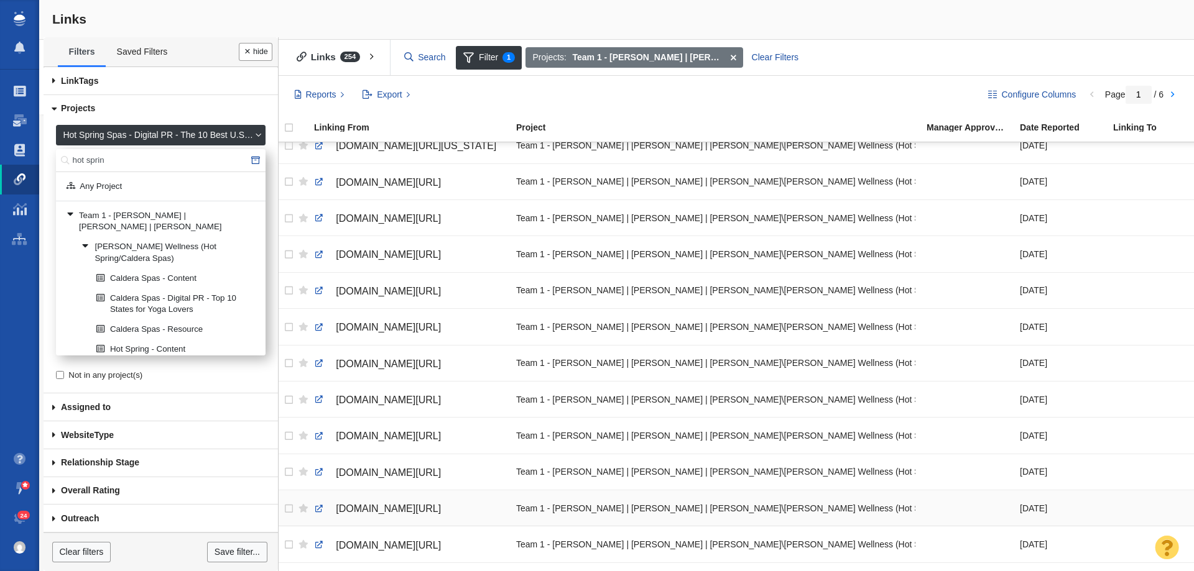
scroll to position [1395, 0]
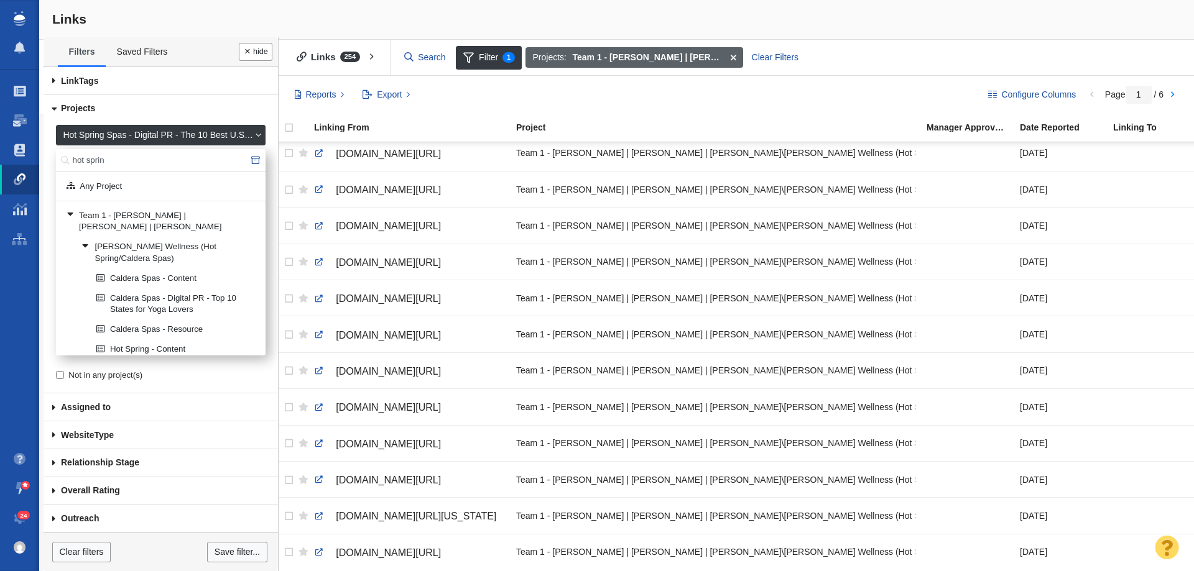
click at [734, 57] on span at bounding box center [732, 57] width 19 height 21
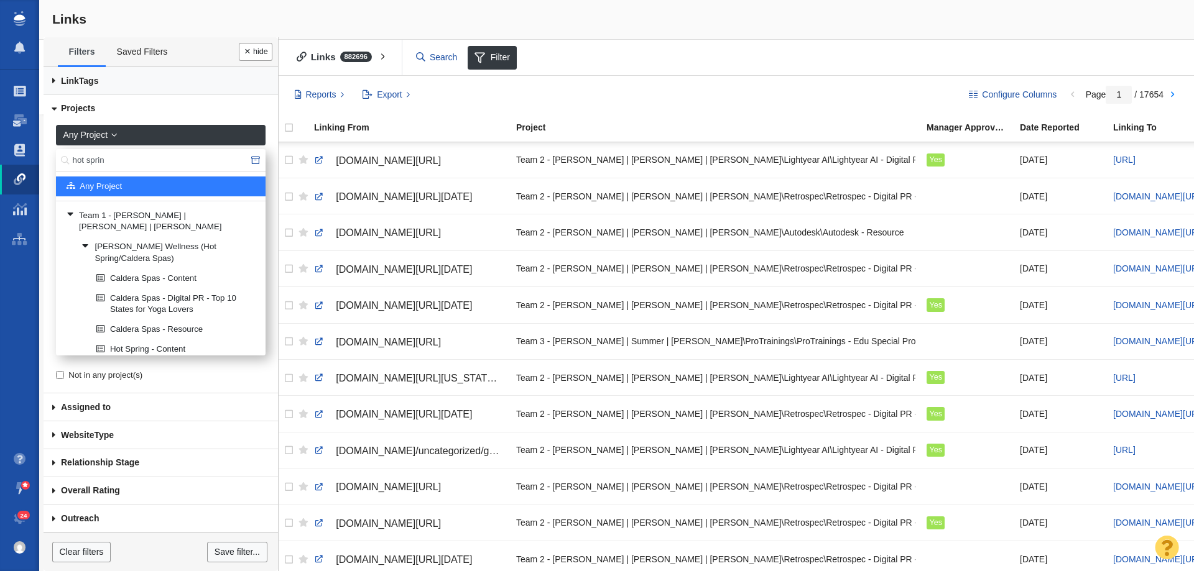
click at [232, 78] on link "Link Tags" at bounding box center [161, 81] width 234 height 28
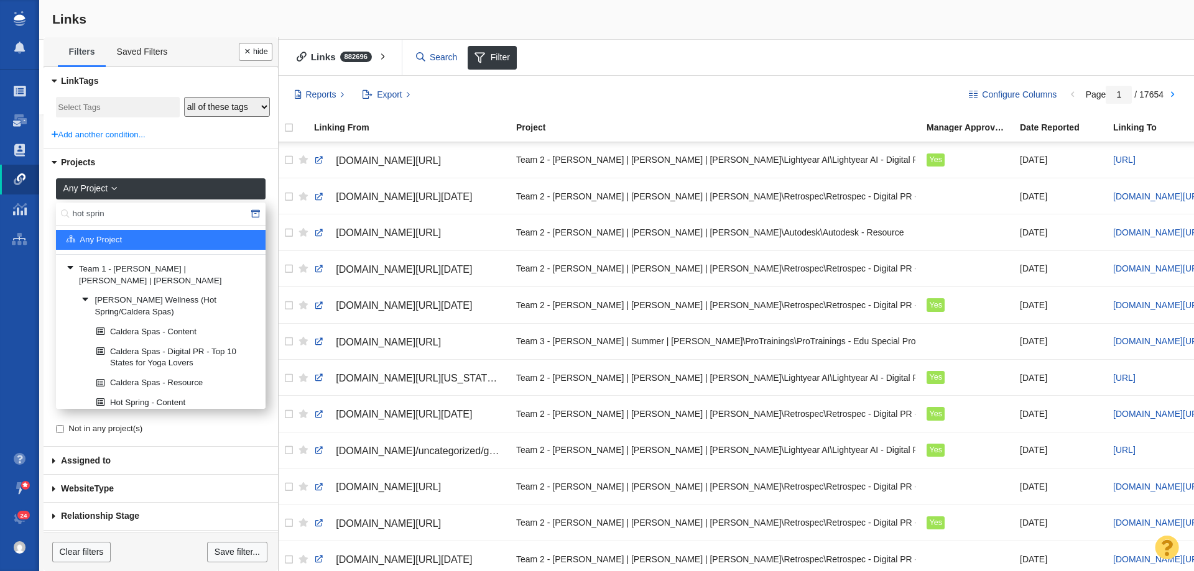
click at [75, 168] on link "Projects" at bounding box center [161, 163] width 234 height 28
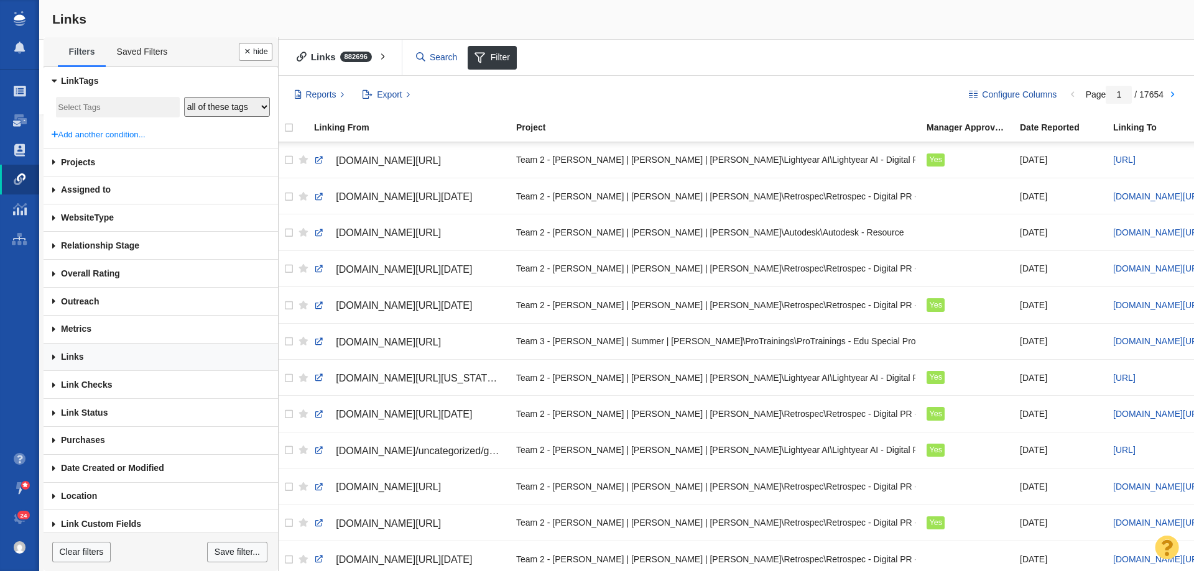
click at [97, 353] on link "Links" at bounding box center [161, 358] width 234 height 28
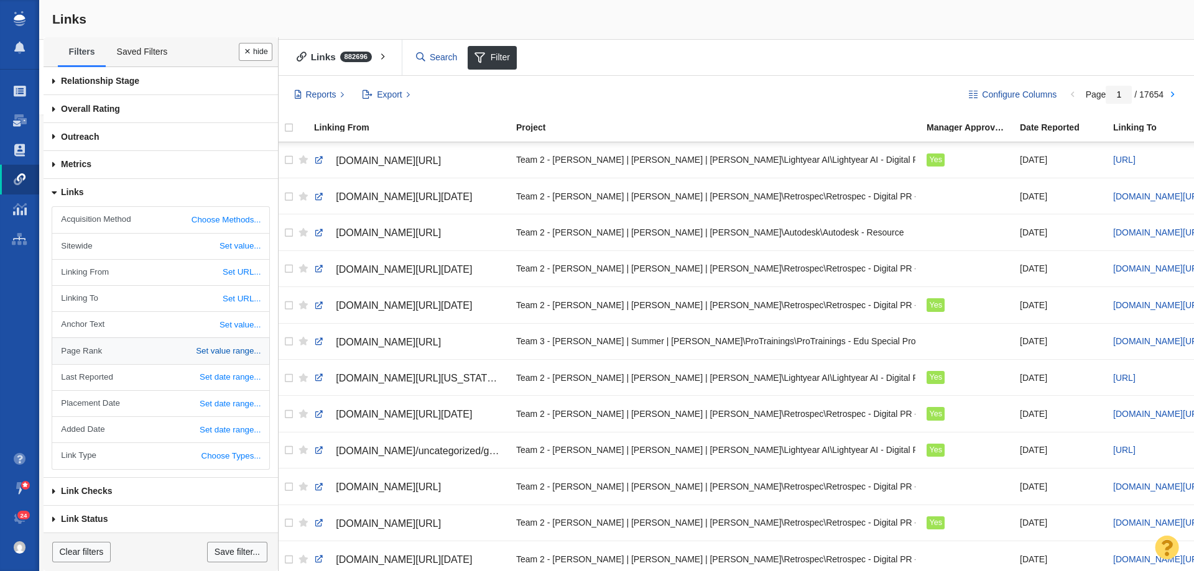
scroll to position [187, 0]
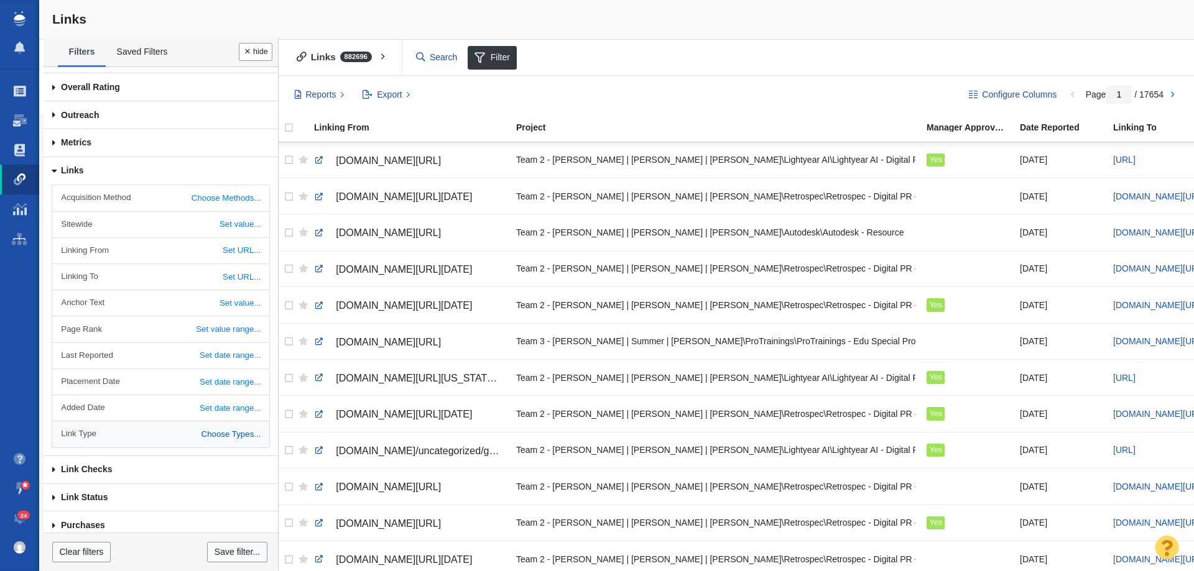
click at [198, 426] on link "Choose Types..." at bounding box center [160, 433] width 216 height 25
click at [206, 438] on link "Select values" at bounding box center [224, 435] width 73 height 19
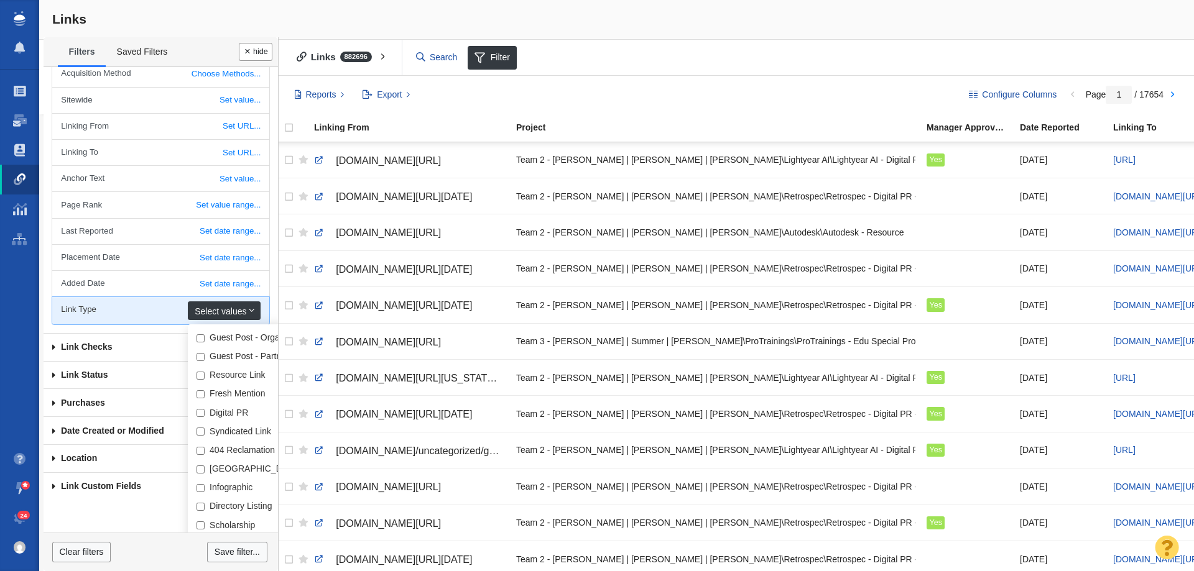
scroll to position [320, 0]
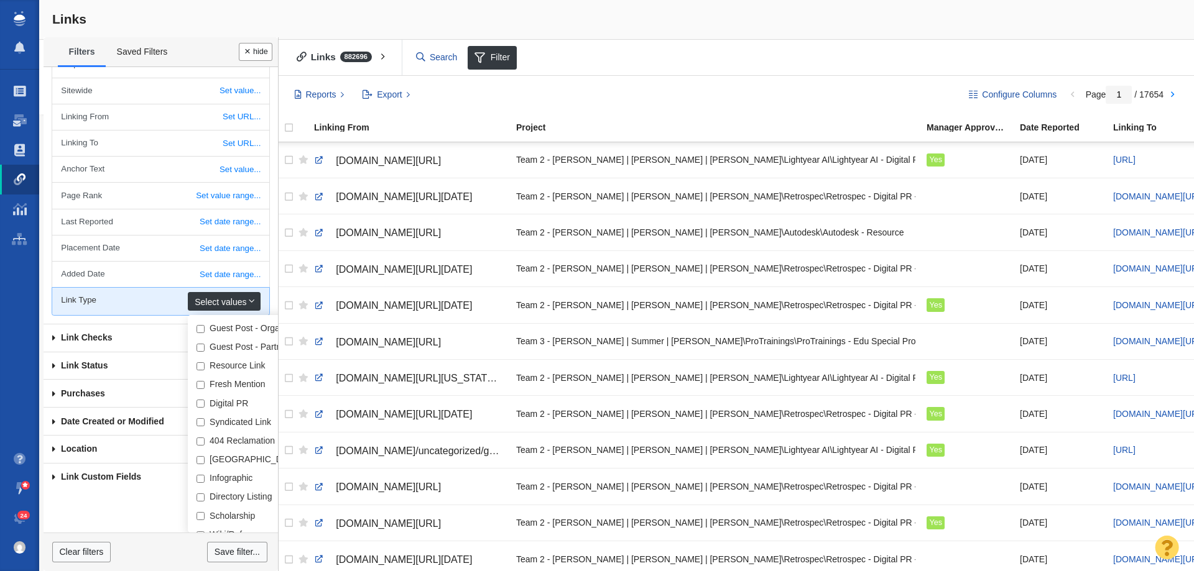
click at [196, 400] on input "Digital PR" at bounding box center [200, 404] width 8 height 8
checkbox input "true"
click at [204, 420] on div at bounding box center [597, 285] width 1194 height 571
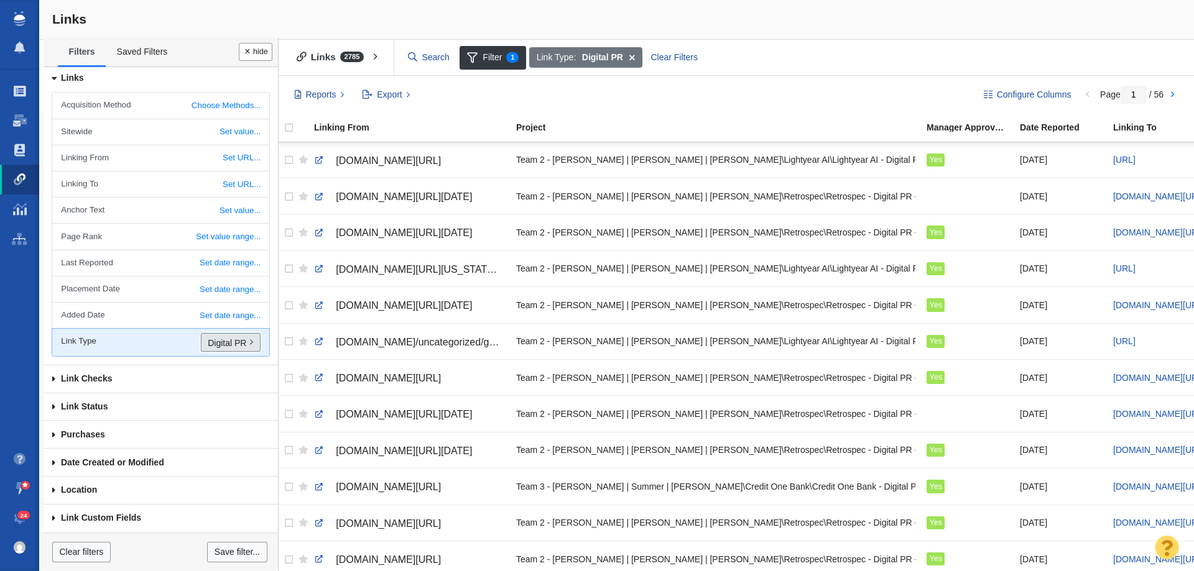
click at [219, 343] on link "Digital PR" at bounding box center [231, 342] width 60 height 19
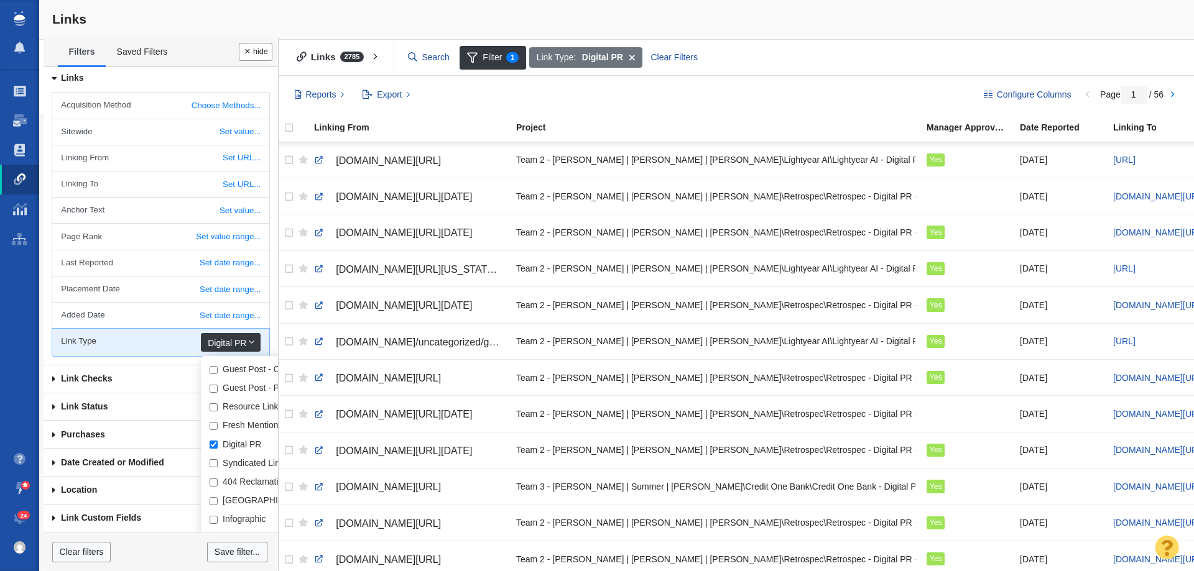
click at [210, 464] on input "Syndicated Link" at bounding box center [214, 463] width 8 height 8
checkbox input "true"
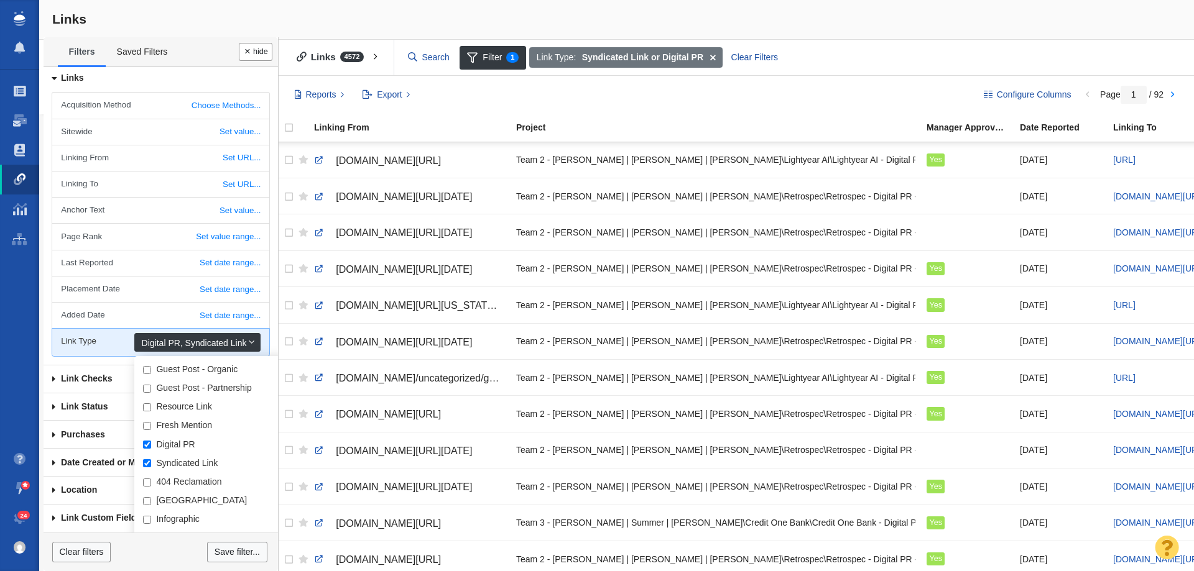
click at [262, 339] on div "Acquisition Method Choose Methods... Select values Organic Instant Submit Other…" at bounding box center [161, 228] width 234 height 273
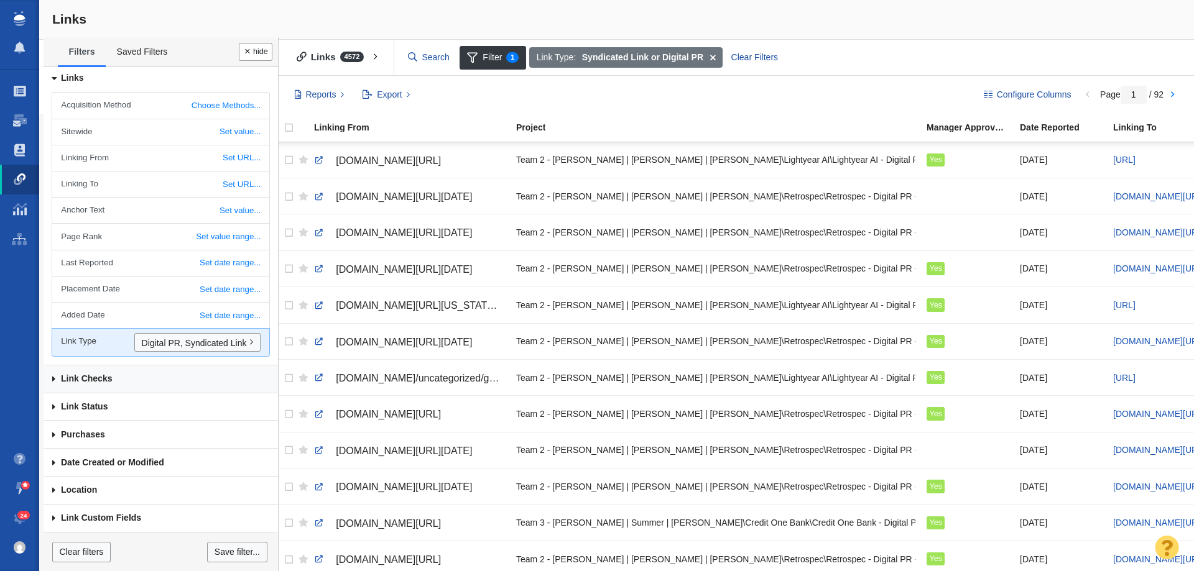
click at [192, 382] on link "Link Checks" at bounding box center [161, 380] width 234 height 28
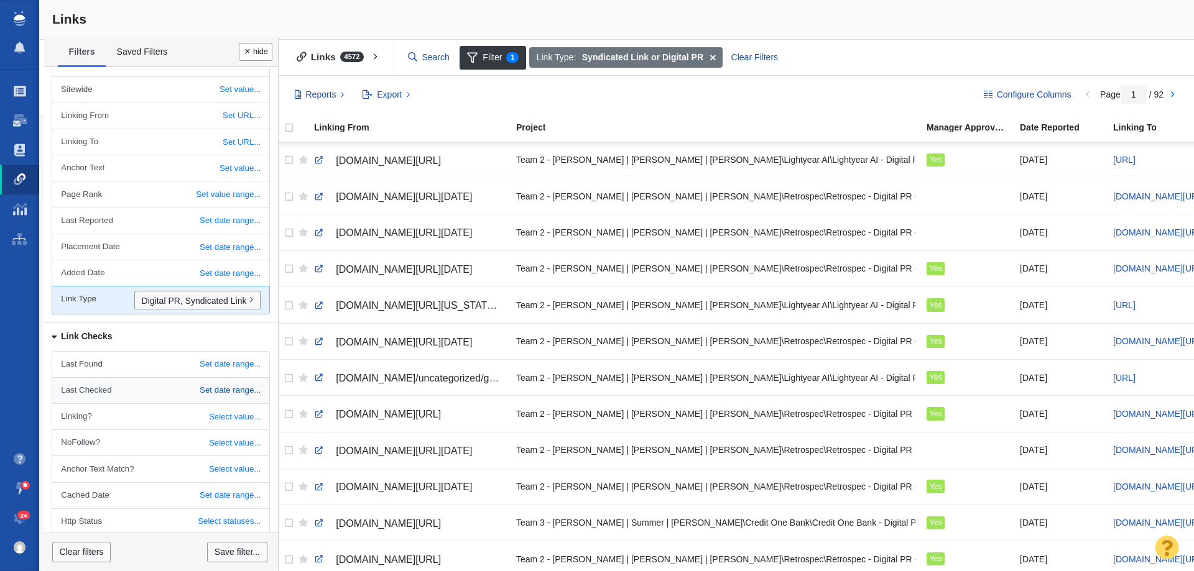
scroll to position [341, 0]
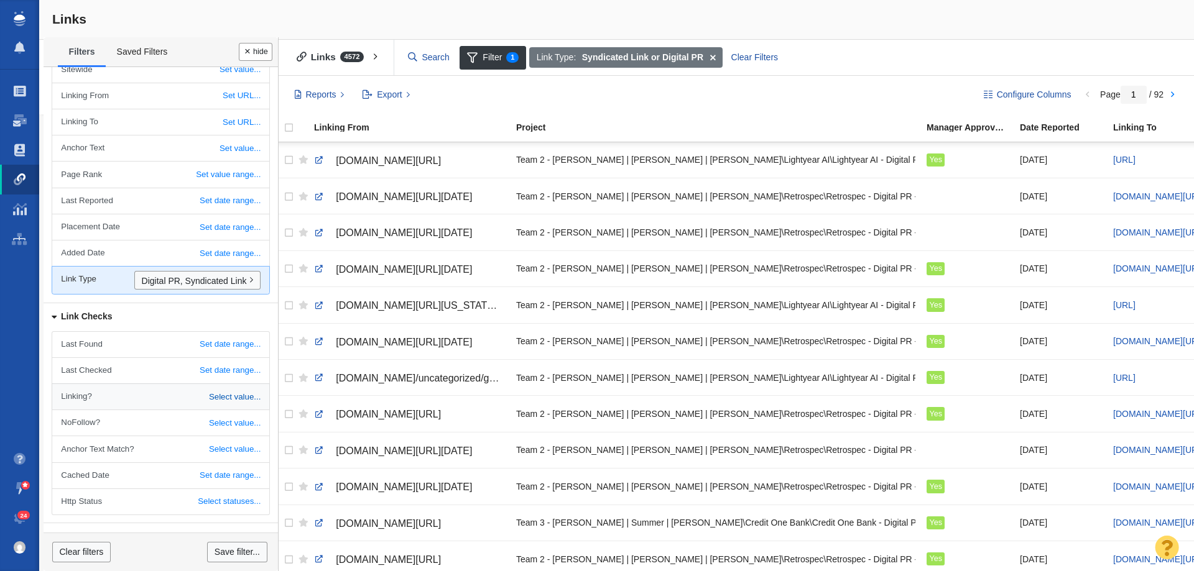
click at [149, 396] on link "Select value..." at bounding box center [160, 396] width 216 height 25
click at [233, 397] on select "All Yes No" at bounding box center [247, 398] width 28 height 20
select select "0"
click at [233, 388] on select "All Yes No" at bounding box center [247, 398] width 28 height 20
click at [254, 46] on button "Done" at bounding box center [256, 52] width 34 height 18
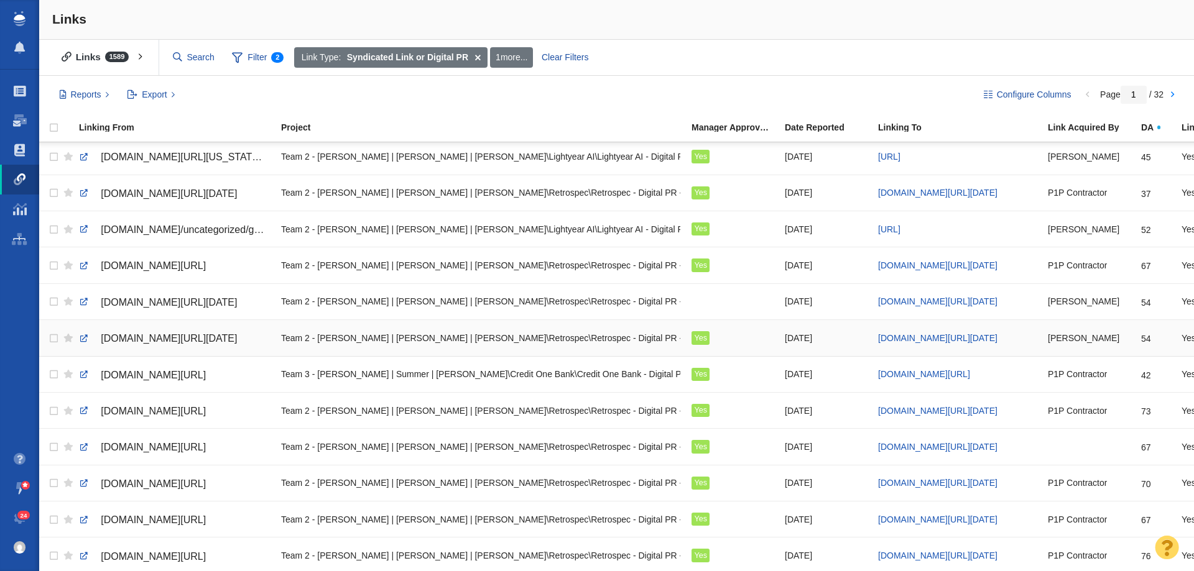
scroll to position [187, 0]
